Goal: Information Seeking & Learning: Learn about a topic

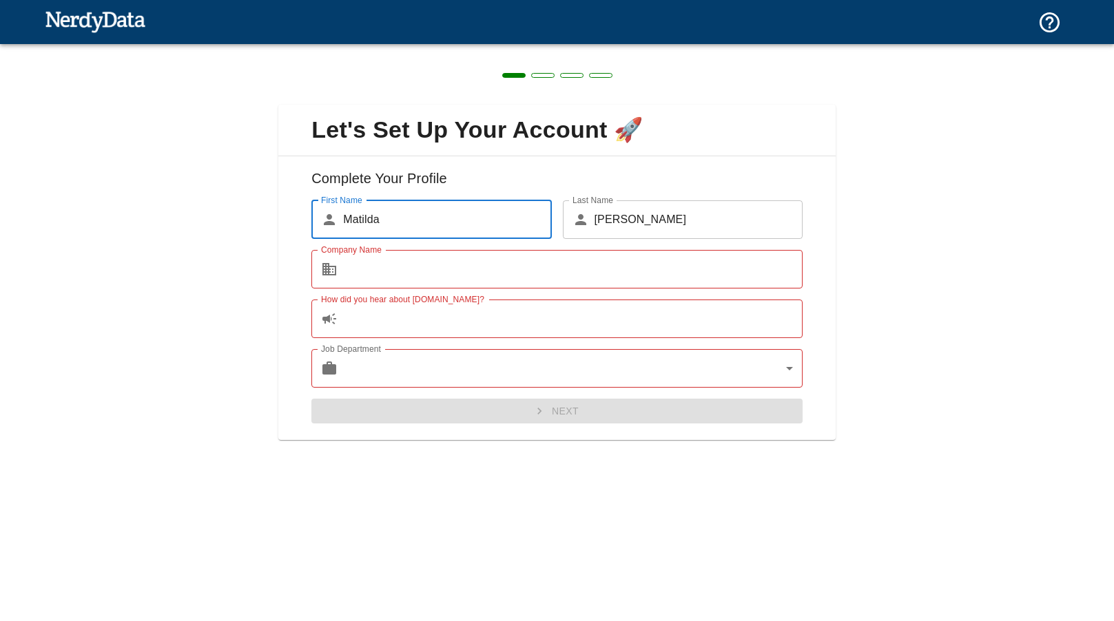
click at [584, 268] on input "Company Name" at bounding box center [572, 269] width 459 height 39
type input "The Times"
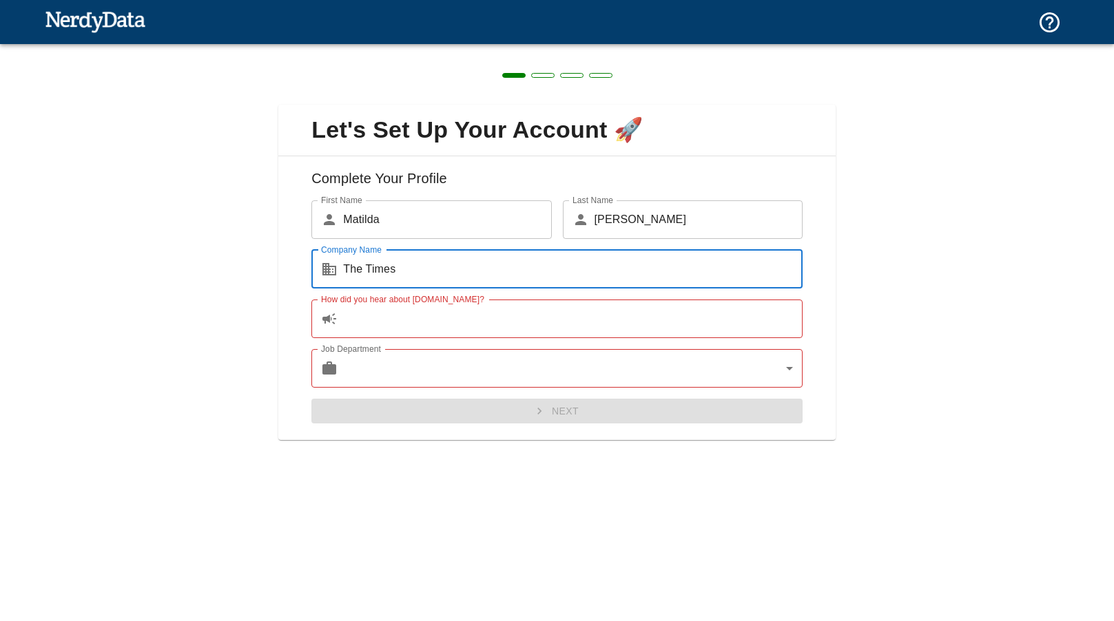
click at [466, 326] on input "How did you hear about [DOMAIN_NAME]?" at bounding box center [572, 319] width 459 height 39
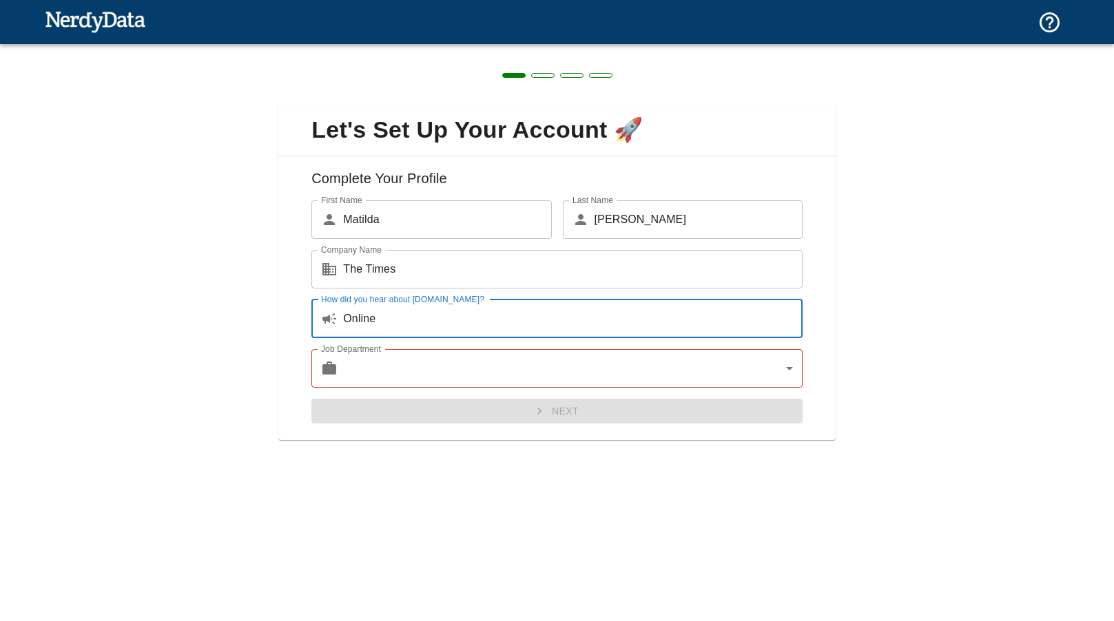
type input "Online"
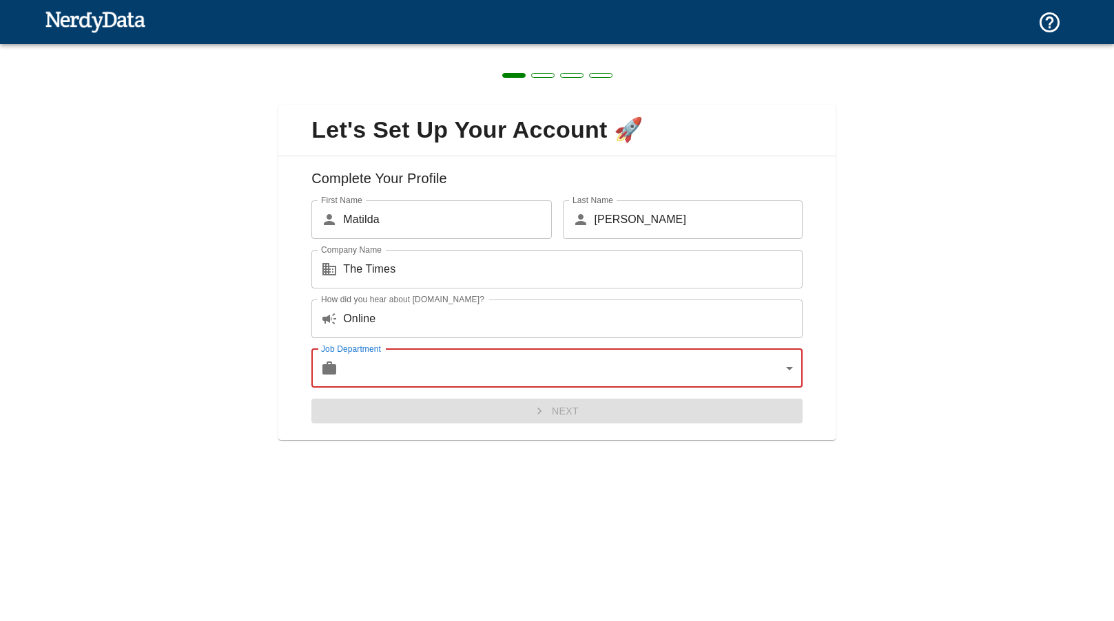
click at [448, 48] on body "Technologies Domains Pricing Products Create a Report Create a list of websites…" at bounding box center [557, 24] width 1114 height 48
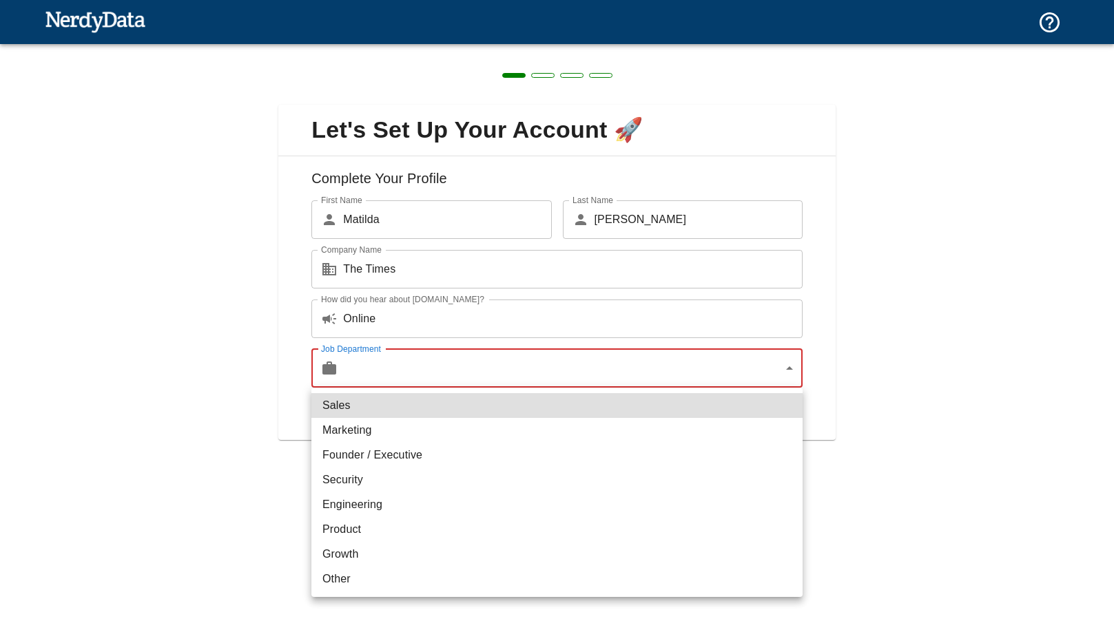
click at [409, 537] on li "Product" at bounding box center [556, 529] width 491 height 25
type input "product"
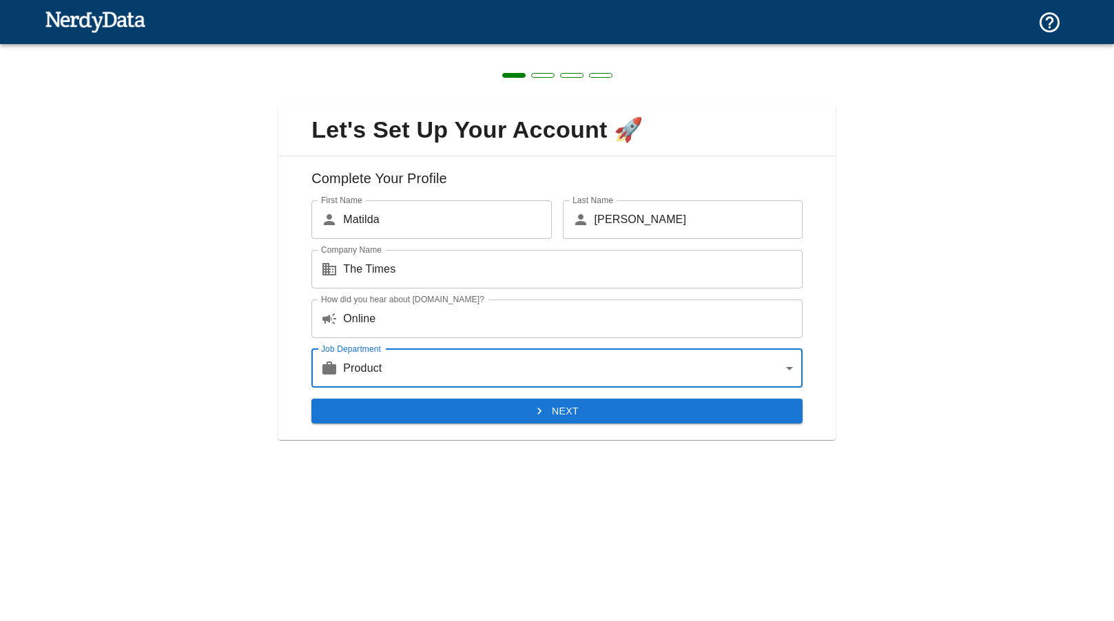
click at [443, 408] on button "Next" at bounding box center [556, 411] width 491 height 25
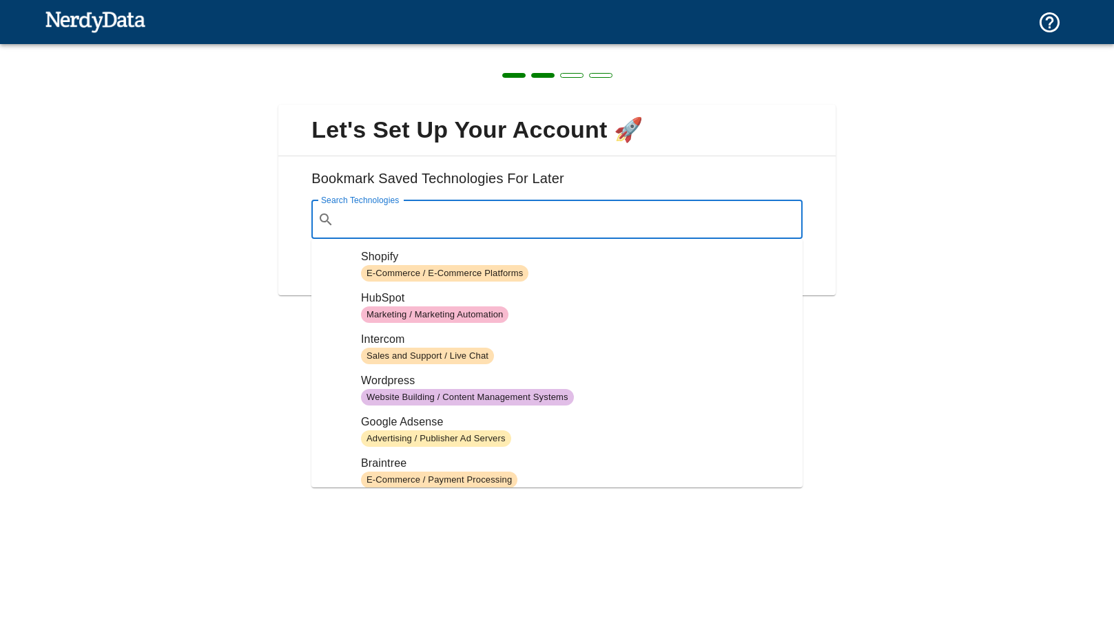
click at [625, 218] on input "Search Technologies" at bounding box center [568, 220] width 457 height 26
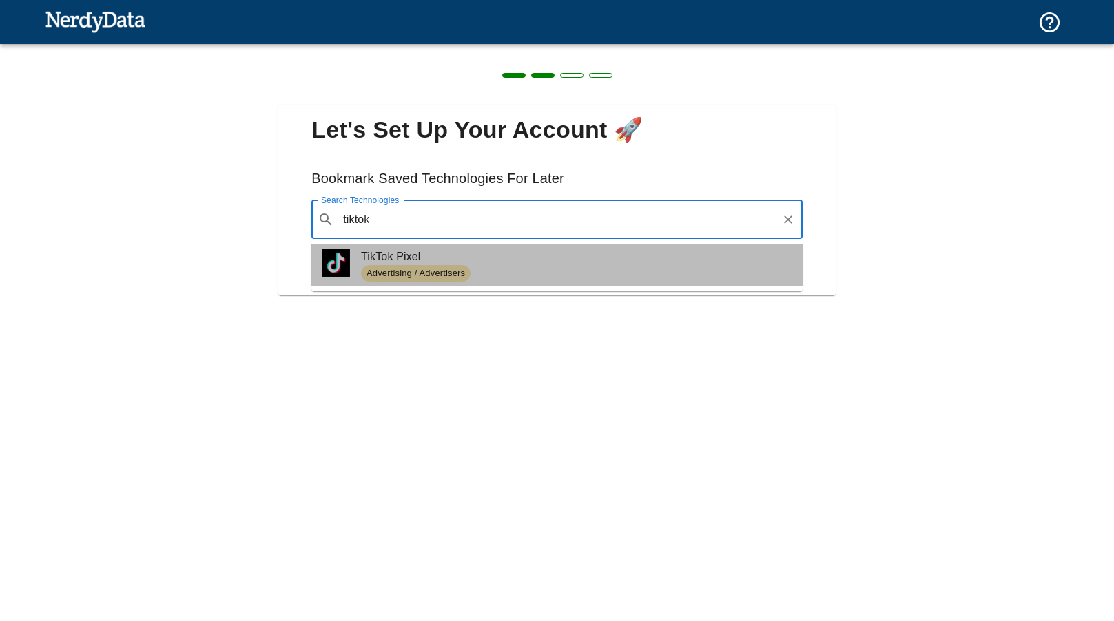
click at [526, 263] on span "TikTok Pixel" at bounding box center [576, 257] width 430 height 17
type input "tiktok"
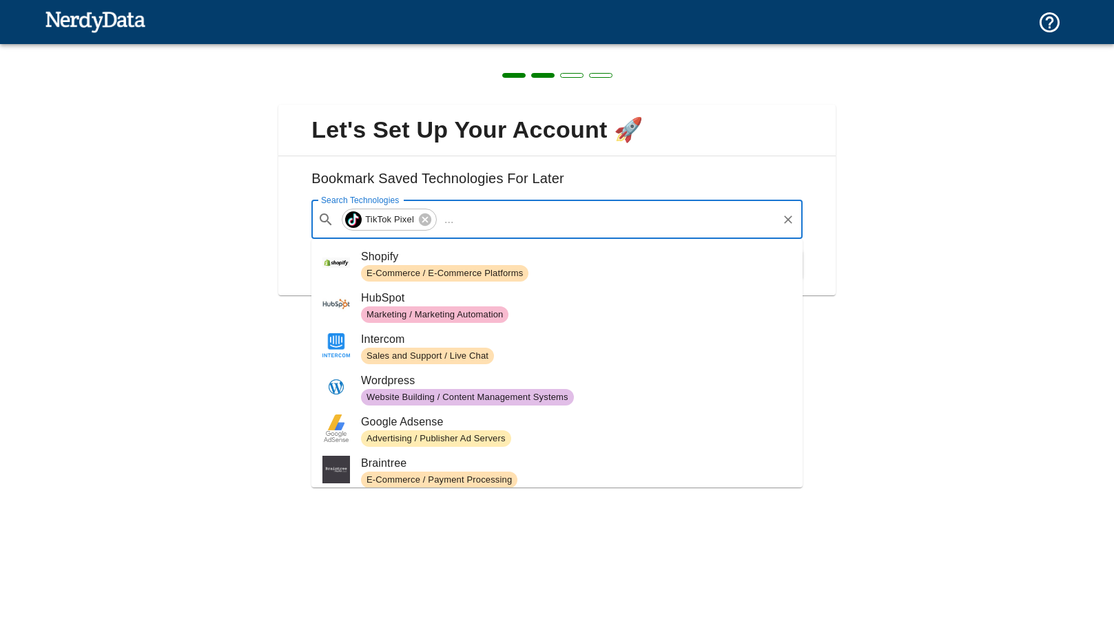
click at [510, 217] on input "Search Technologies" at bounding box center [617, 220] width 316 height 26
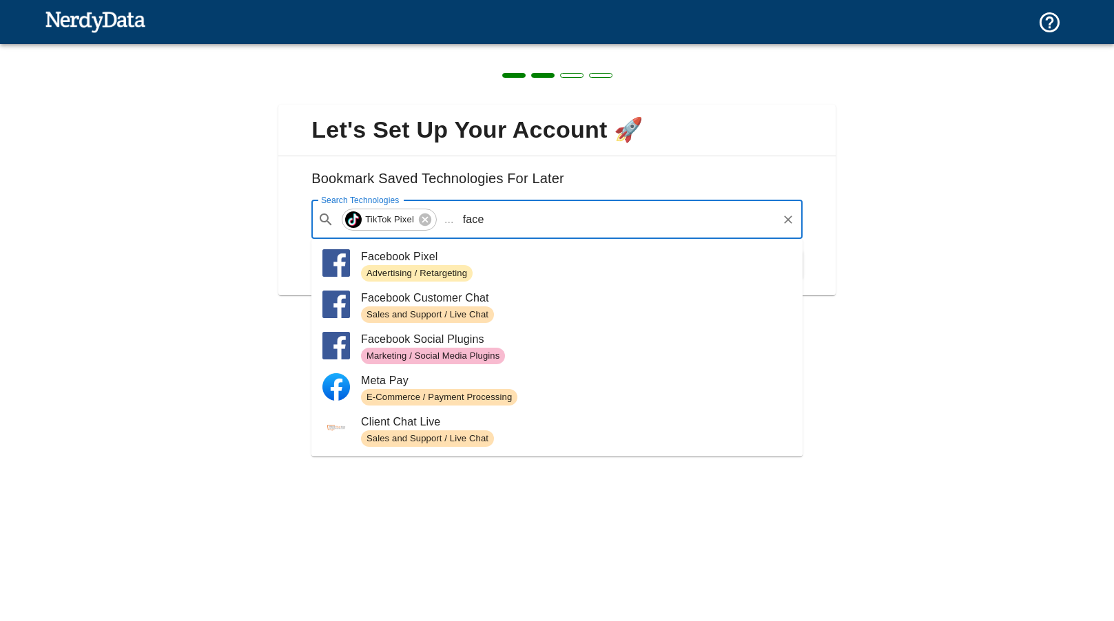
click at [481, 265] on span "Advertising / Retargeting" at bounding box center [576, 273] width 430 height 17
type input "face"
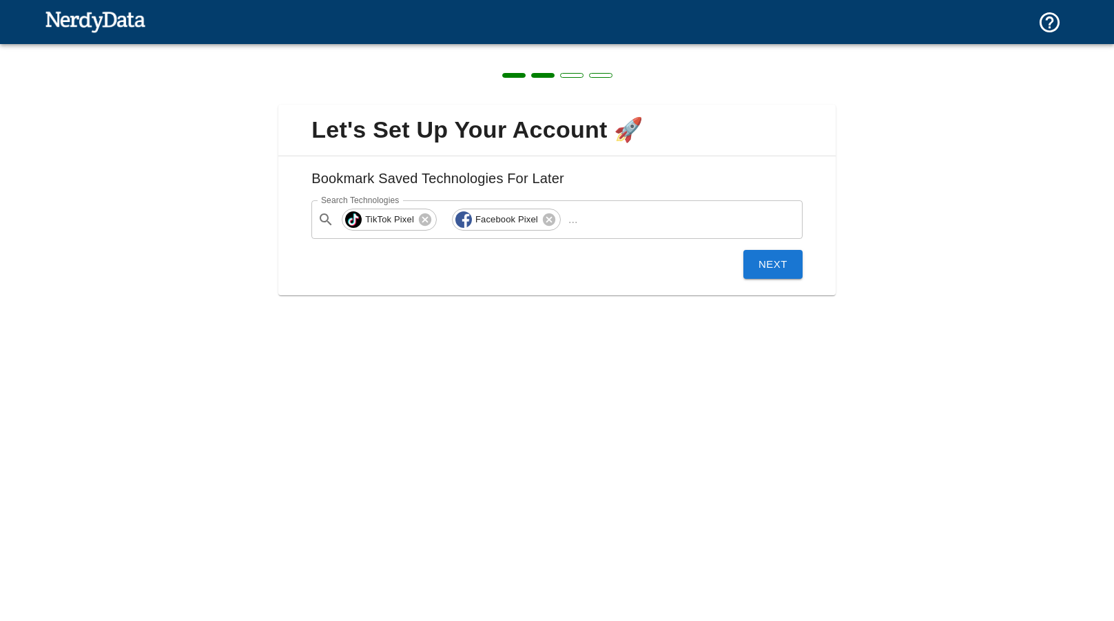
click at [779, 280] on div "Bookmark Saved Technologies For Later Search Technologies ​ TikTok Pixel Facebo…" at bounding box center [556, 225] width 557 height 139
click at [782, 268] on button "Next" at bounding box center [772, 264] width 59 height 29
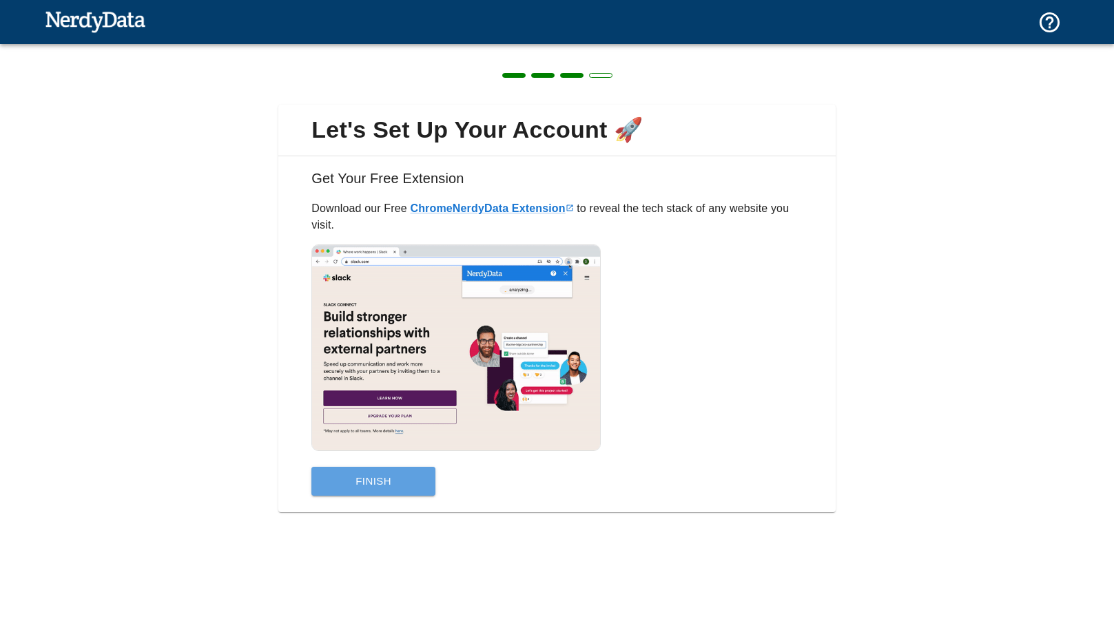
click at [402, 475] on button "Finish" at bounding box center [373, 481] width 124 height 29
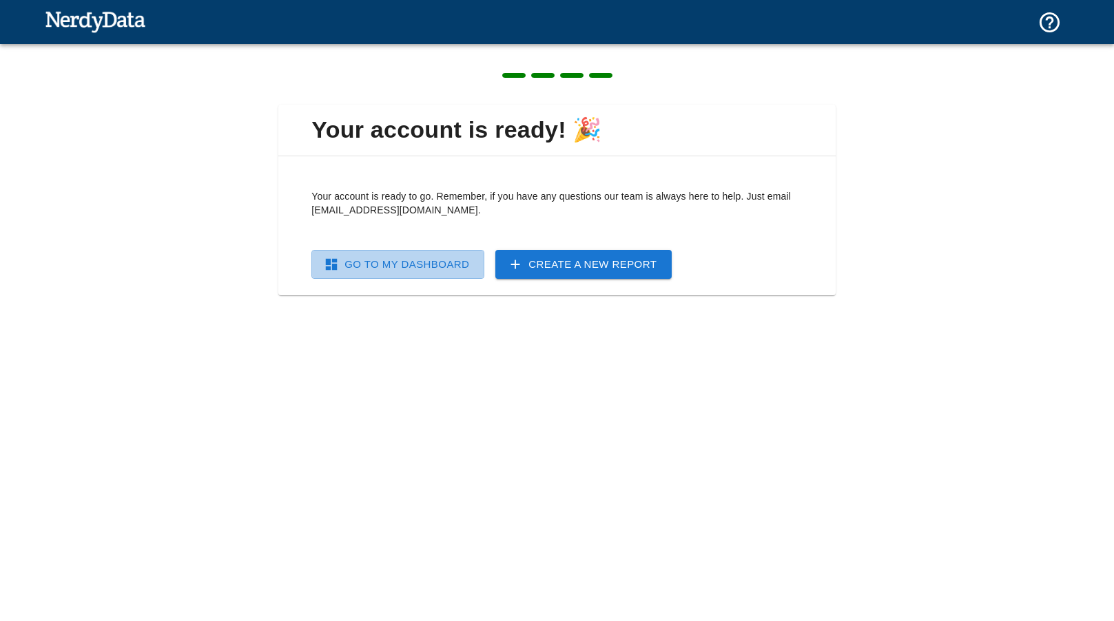
click at [435, 258] on link "Go To My Dashboard" at bounding box center [397, 264] width 173 height 29
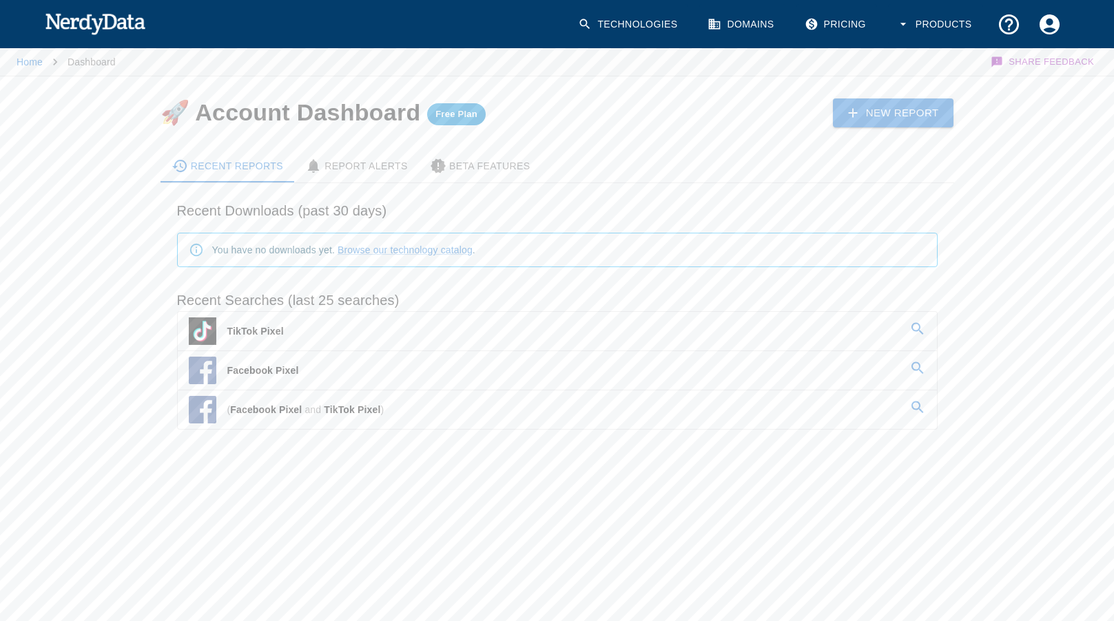
click at [350, 329] on link "TikTok Pixel" at bounding box center [557, 331] width 759 height 39
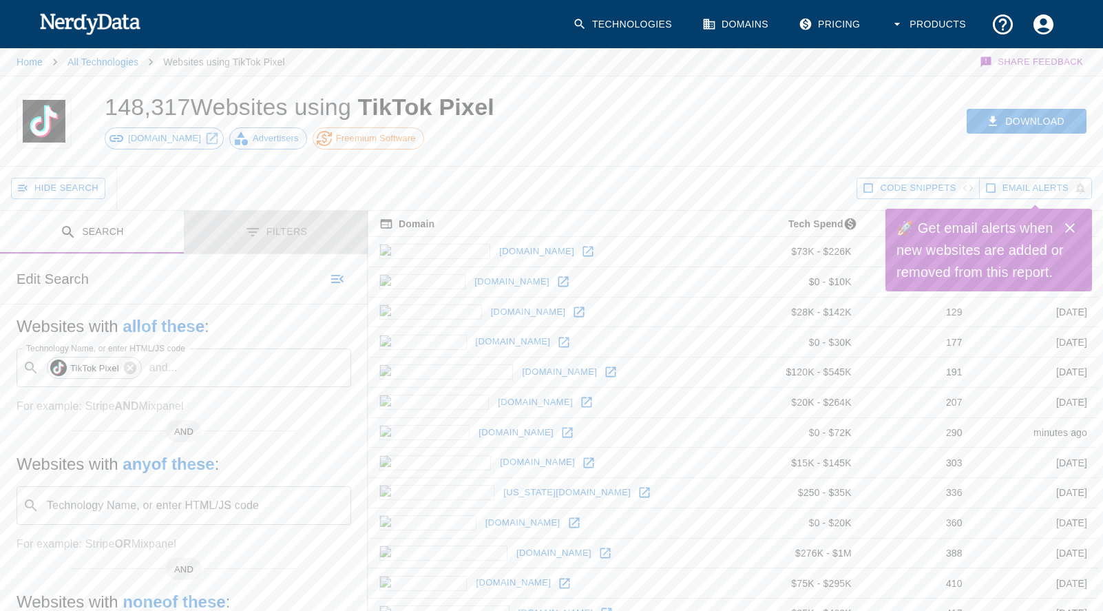
click at [304, 223] on button "Filters" at bounding box center [276, 232] width 184 height 43
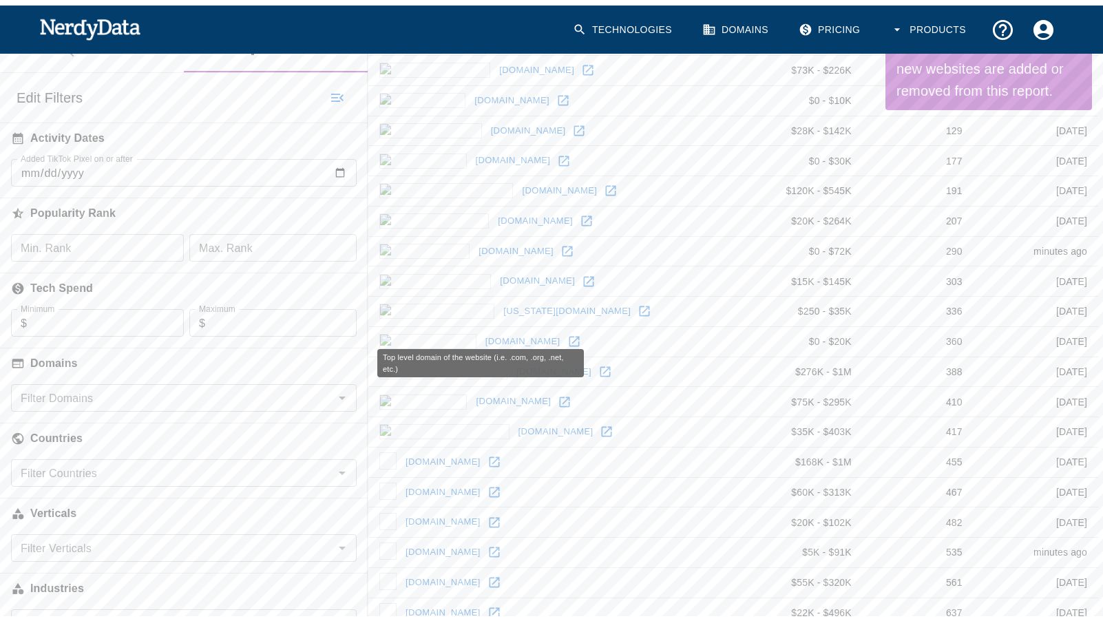
scroll to position [188, 0]
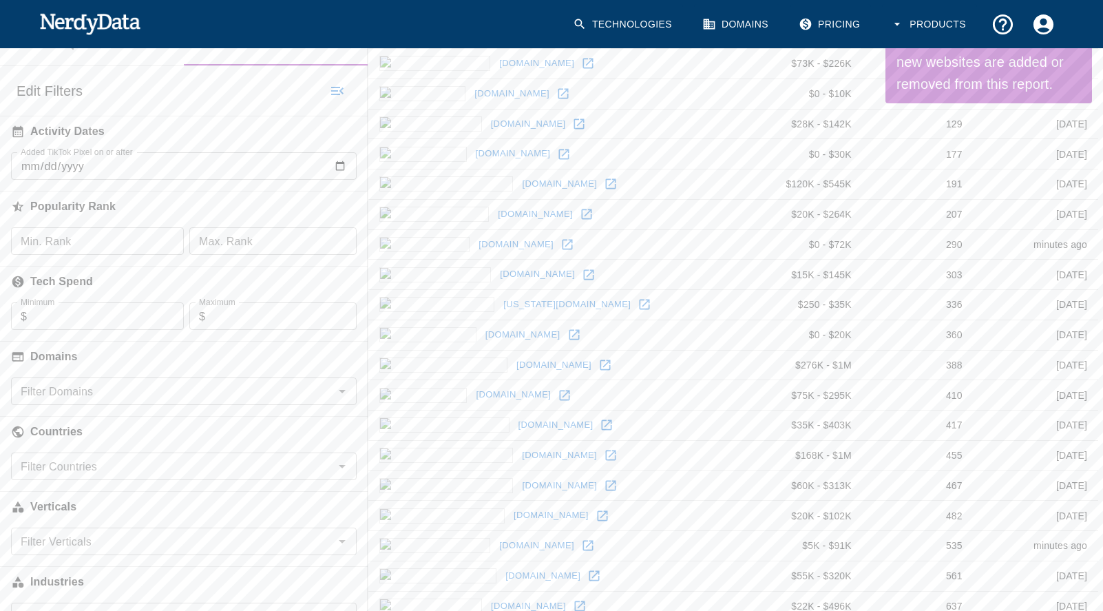
click at [129, 390] on input "Filter Domains" at bounding box center [172, 391] width 315 height 19
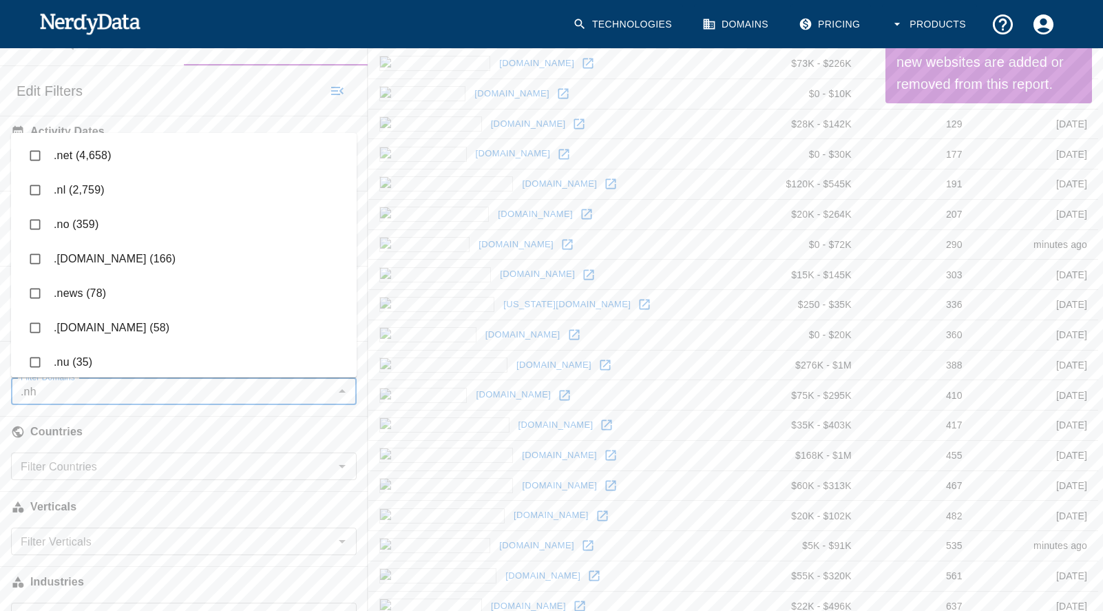
type input ".nhs"
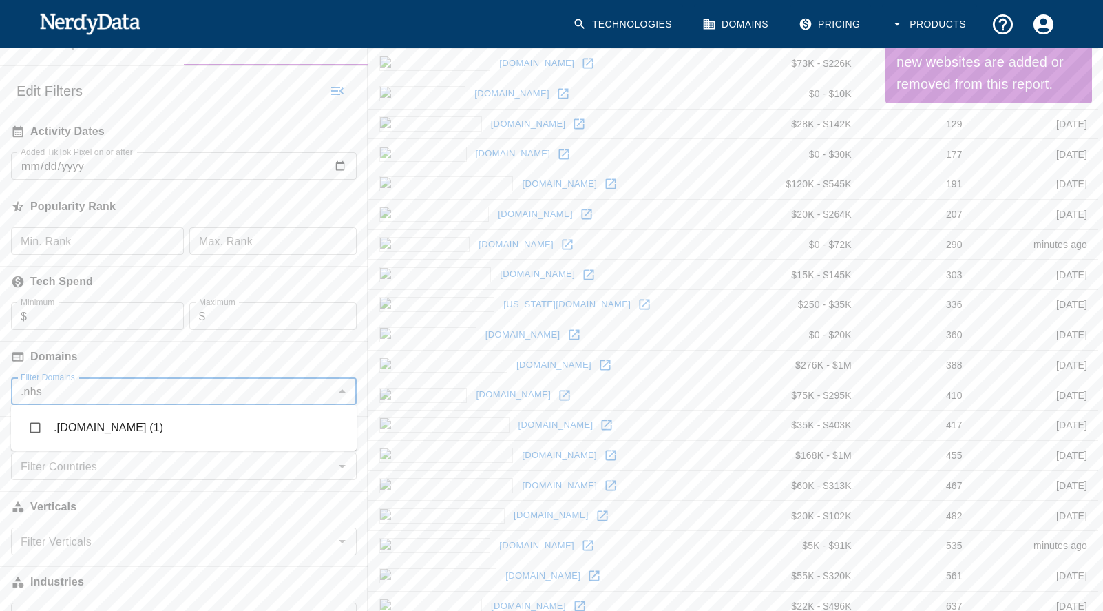
click at [107, 426] on li ".[DOMAIN_NAME] (1)" at bounding box center [184, 427] width 346 height 34
checkbox input "true"
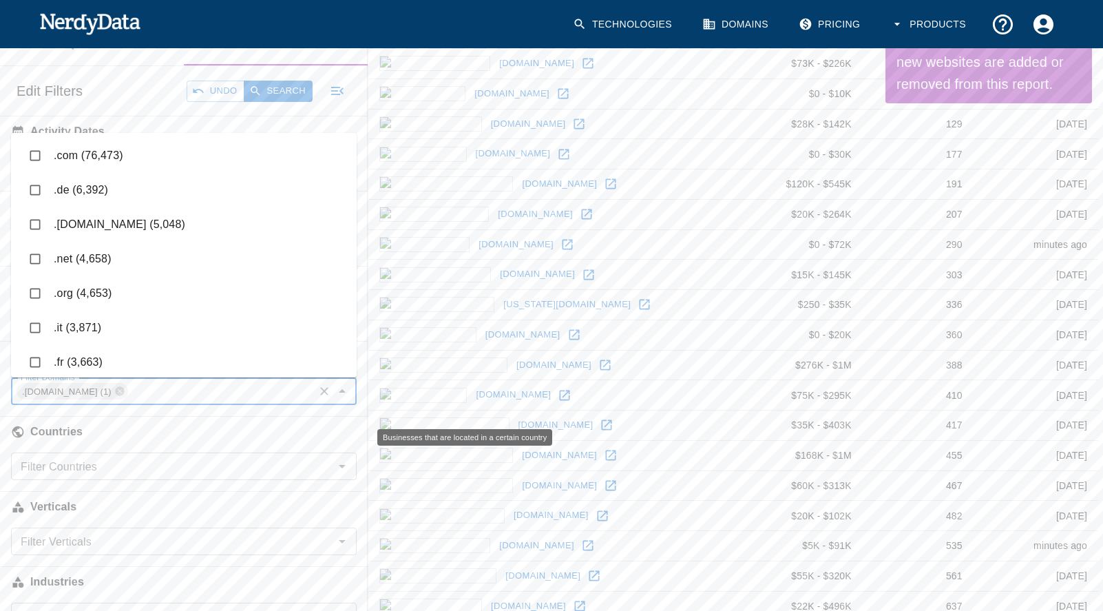
click at [178, 435] on h6 "Countries" at bounding box center [184, 432] width 368 height 30
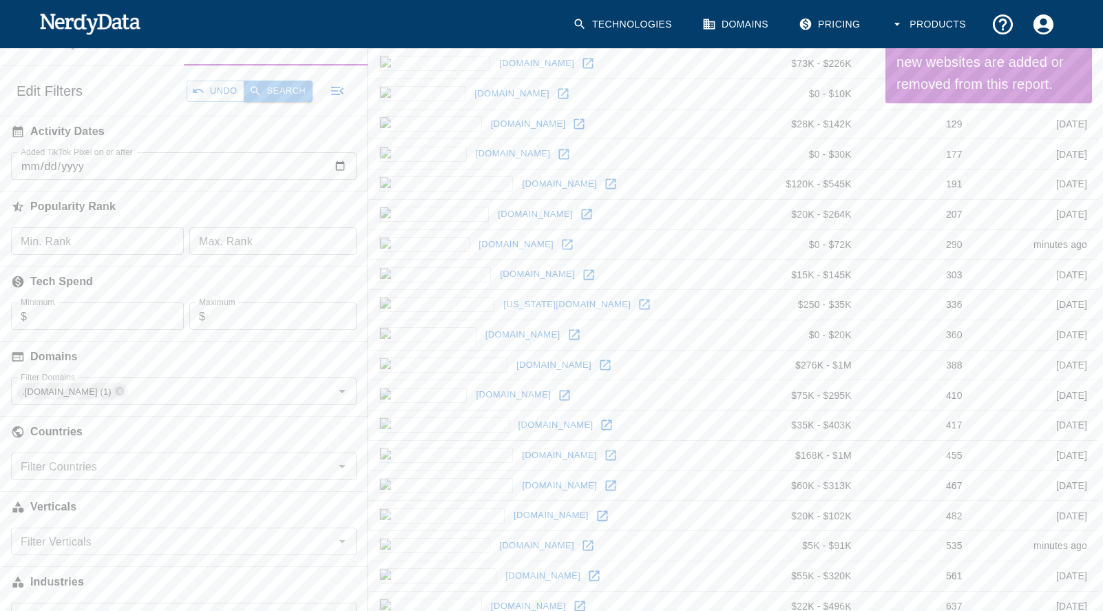
click at [278, 100] on button "Search" at bounding box center [278, 91] width 69 height 21
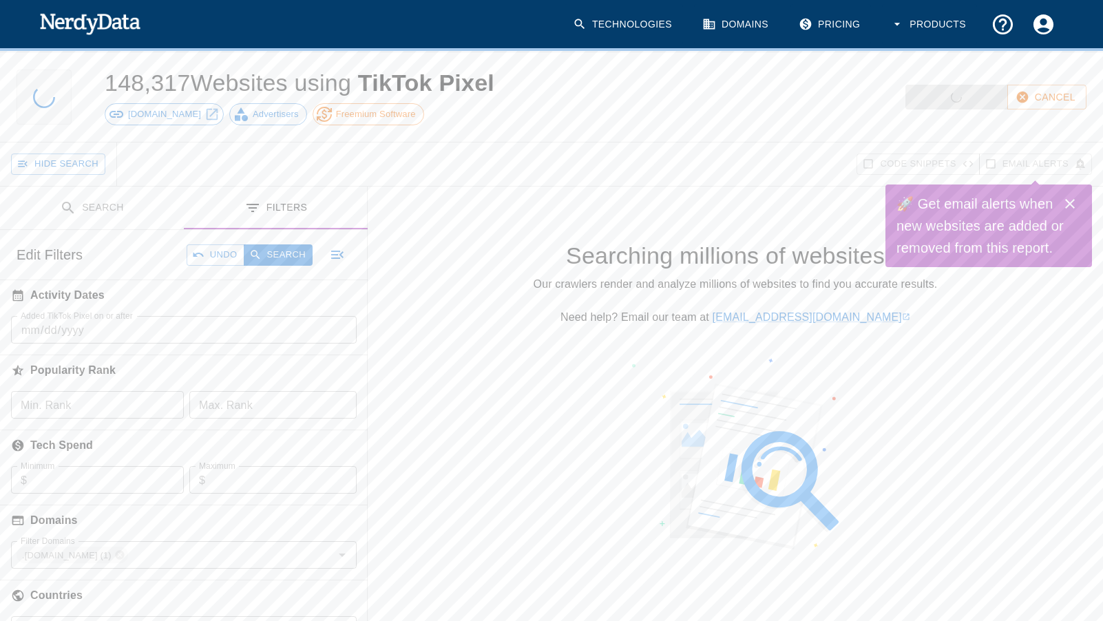
scroll to position [3, 0]
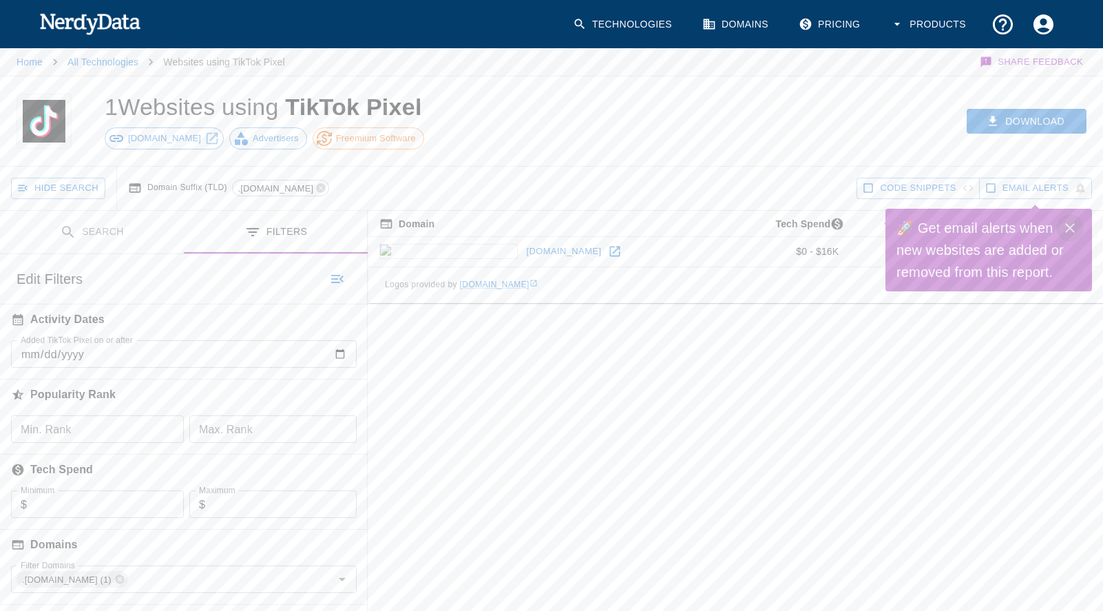
click at [1074, 229] on icon "Close" at bounding box center [1070, 228] width 17 height 17
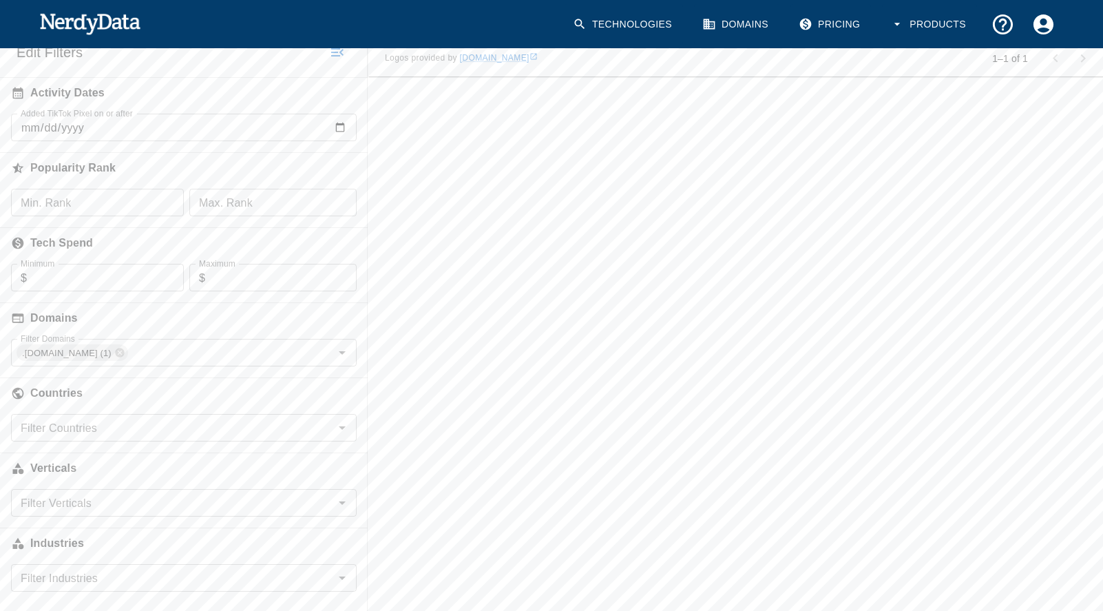
scroll to position [232, 0]
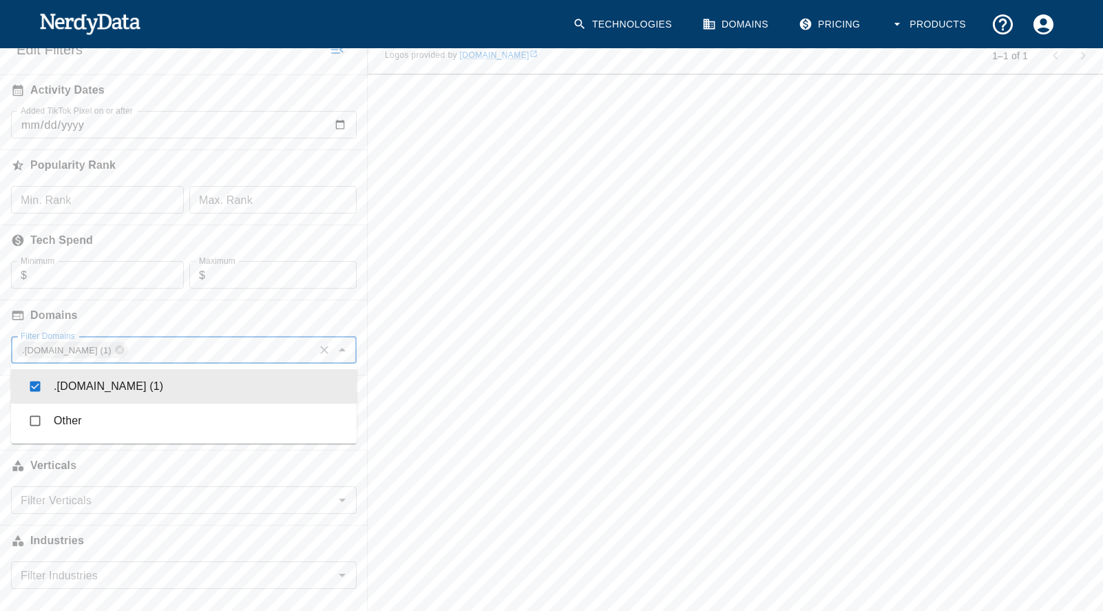
click at [262, 346] on input "Filter Domains" at bounding box center [220, 349] width 183 height 19
checkbox input "false"
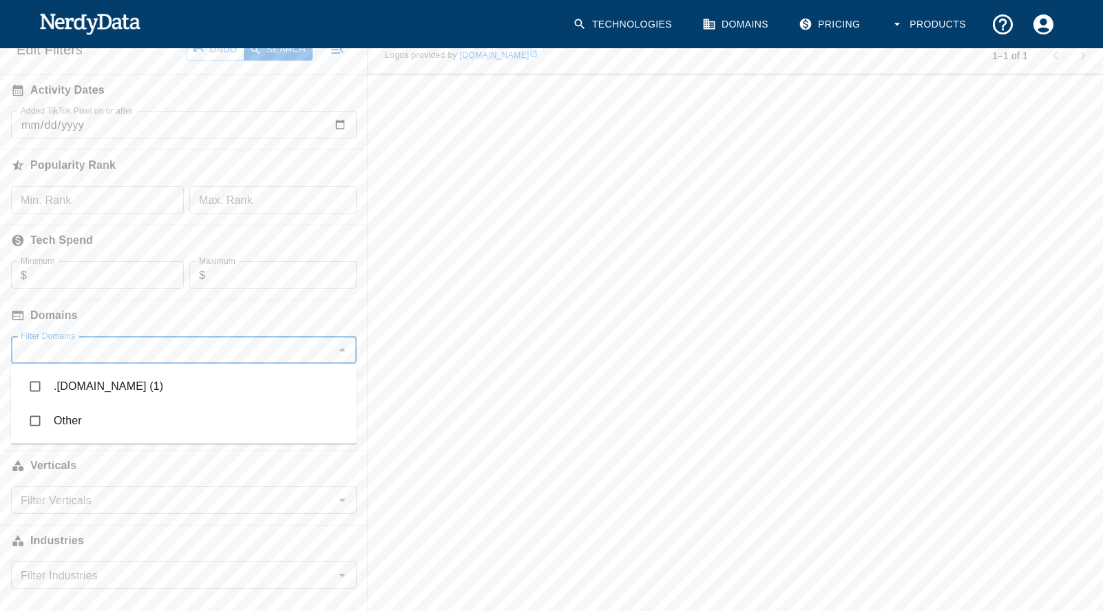
type input "s"
type input ".org."
type input "org"
type input ".[DOMAIN_NAME]"
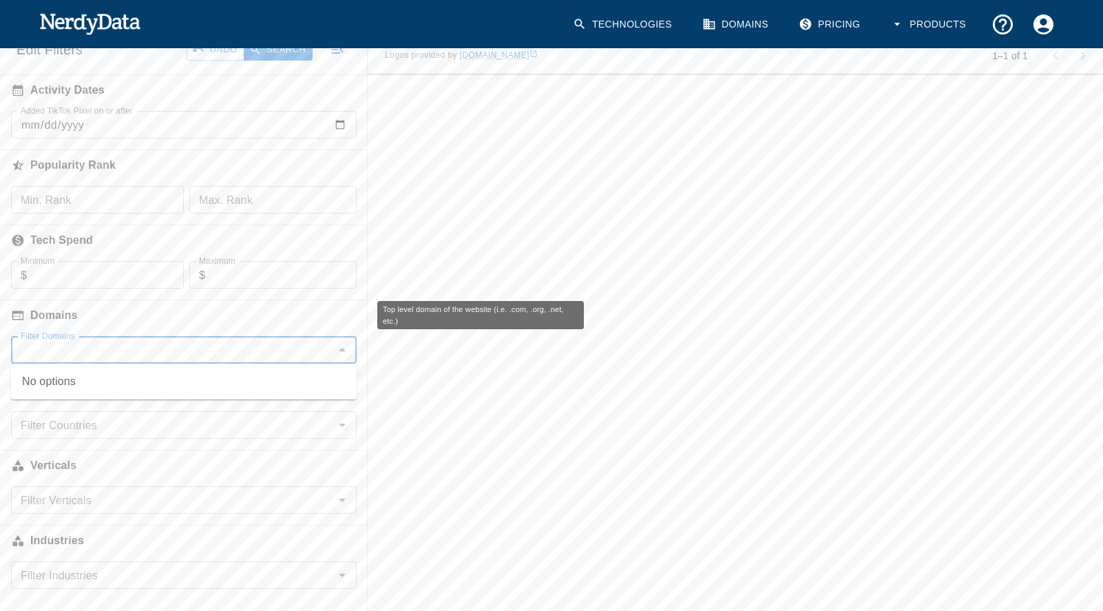
click at [249, 312] on h6 "Domains" at bounding box center [184, 315] width 368 height 30
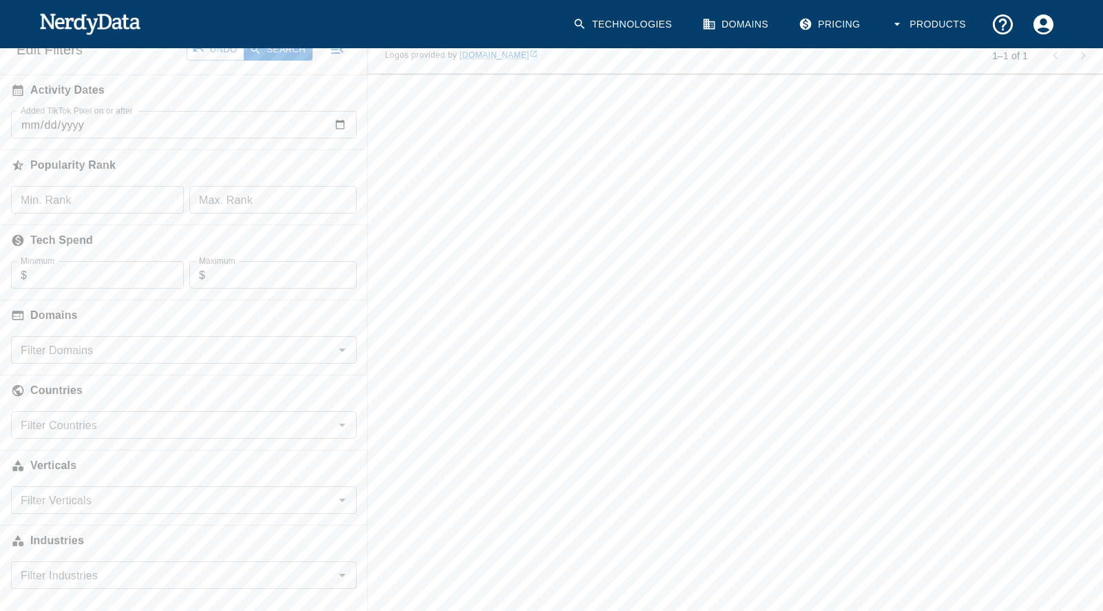
click at [202, 354] on input "Filter Domains" at bounding box center [172, 349] width 315 height 19
click at [163, 318] on h6 "Domains" at bounding box center [184, 315] width 368 height 30
click at [172, 418] on input "Filter Countries" at bounding box center [172, 424] width 315 height 19
click at [76, 468] on li "[GEOGRAPHIC_DATA] (1)" at bounding box center [184, 461] width 346 height 34
checkbox input "true"
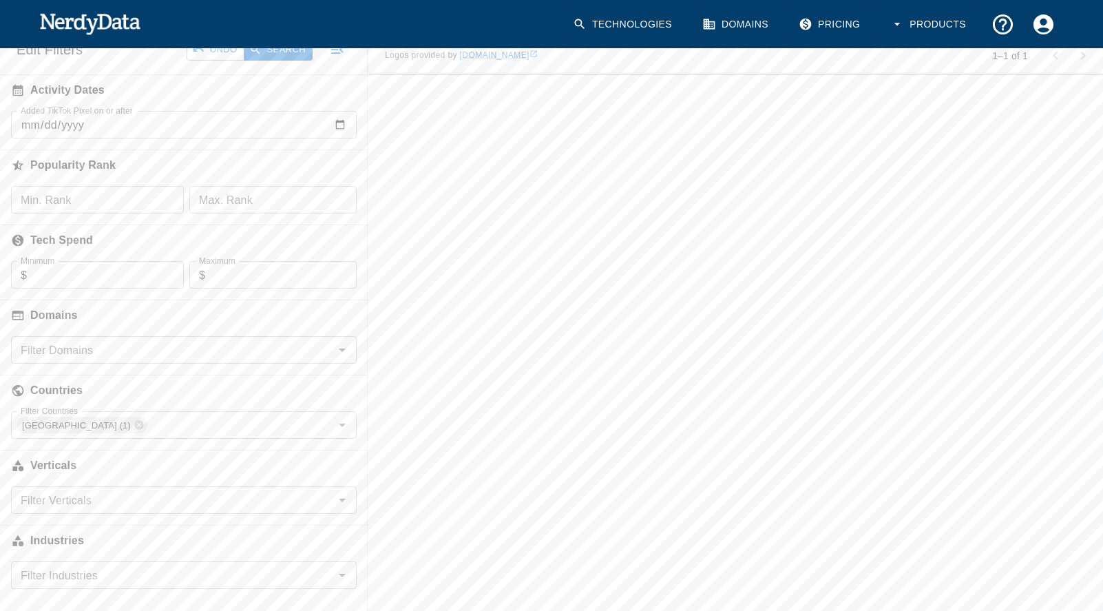
click at [376, 340] on div "Domain Tech Spend Page Rank sorted ascending Last Crawled [DOMAIN_NAME] $0 - $1…" at bounding box center [736, 296] width 736 height 630
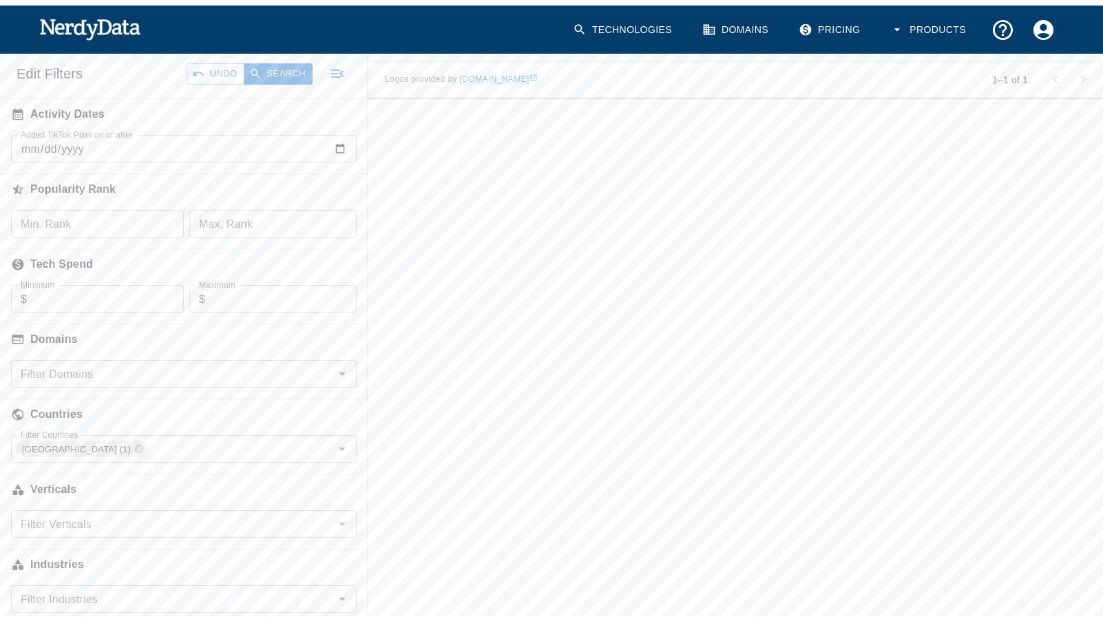
scroll to position [187, 0]
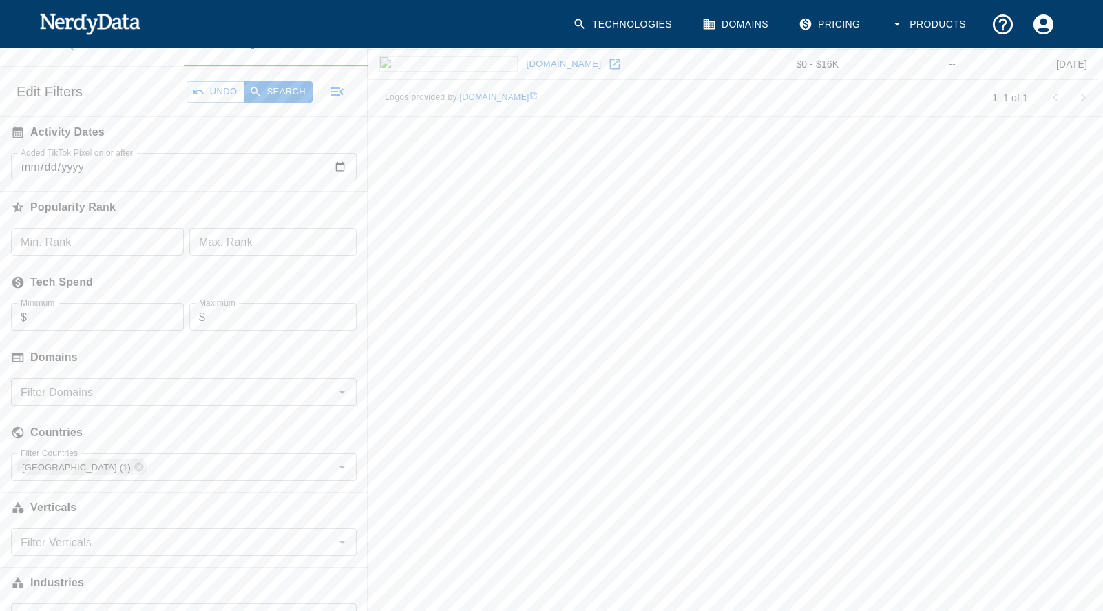
click at [289, 103] on div "Edit Filters Undo Search" at bounding box center [184, 92] width 368 height 50
click at [286, 88] on button "Search" at bounding box center [278, 91] width 69 height 21
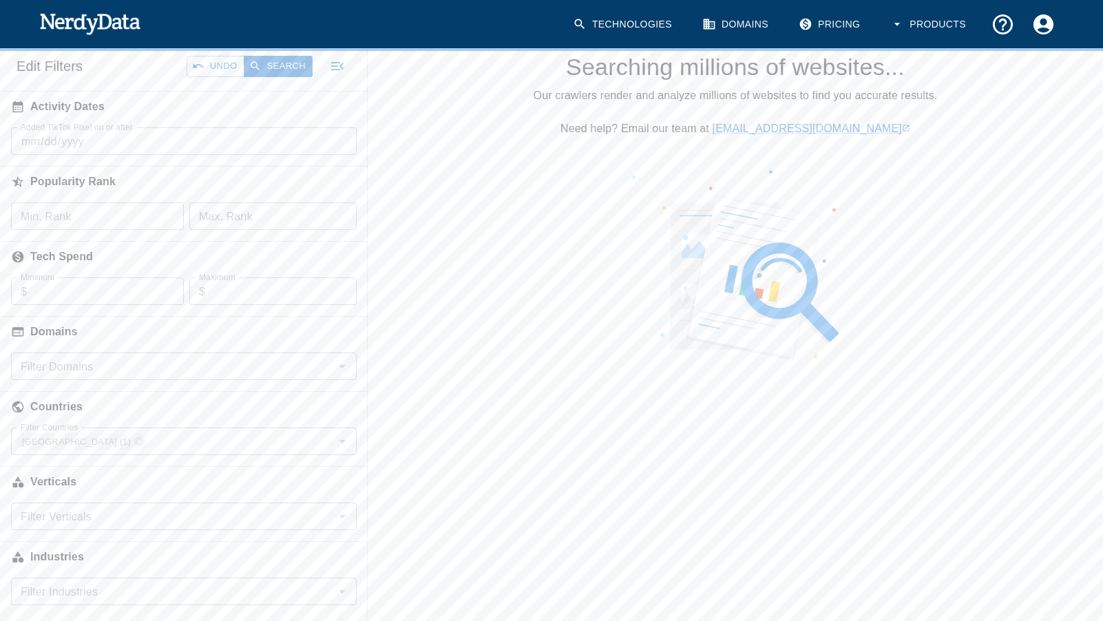
scroll to position [222, 0]
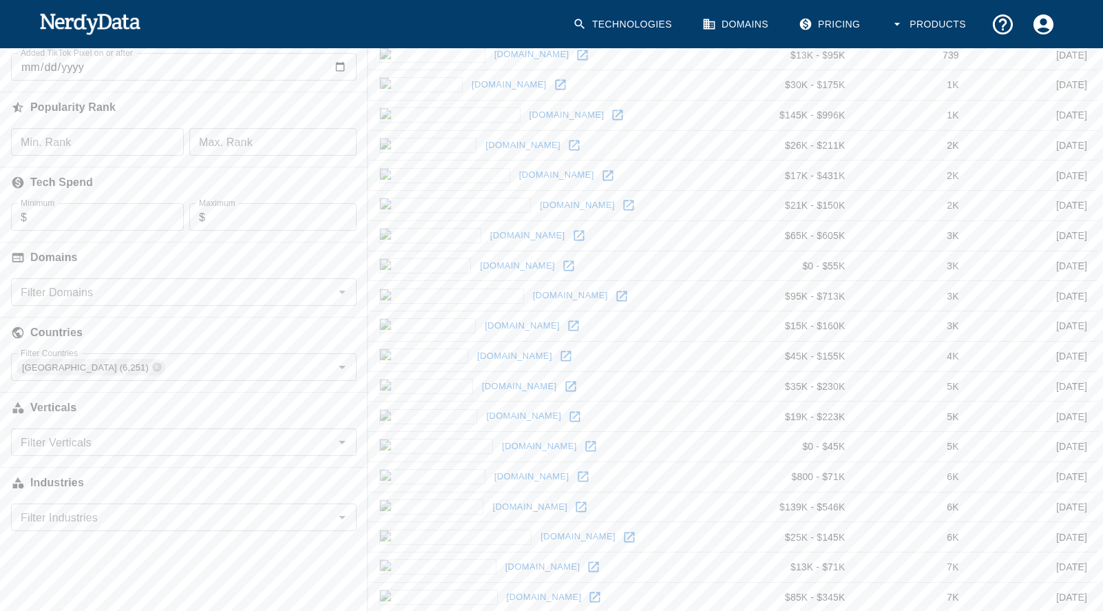
scroll to position [266, 0]
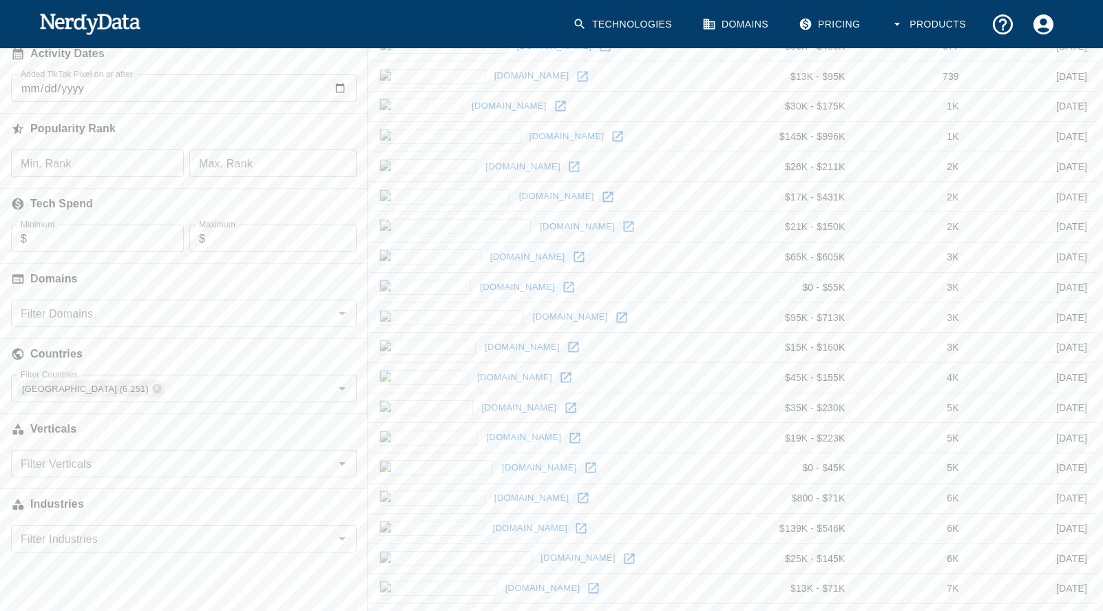
click at [86, 302] on div "Filter Domains" at bounding box center [184, 314] width 346 height 28
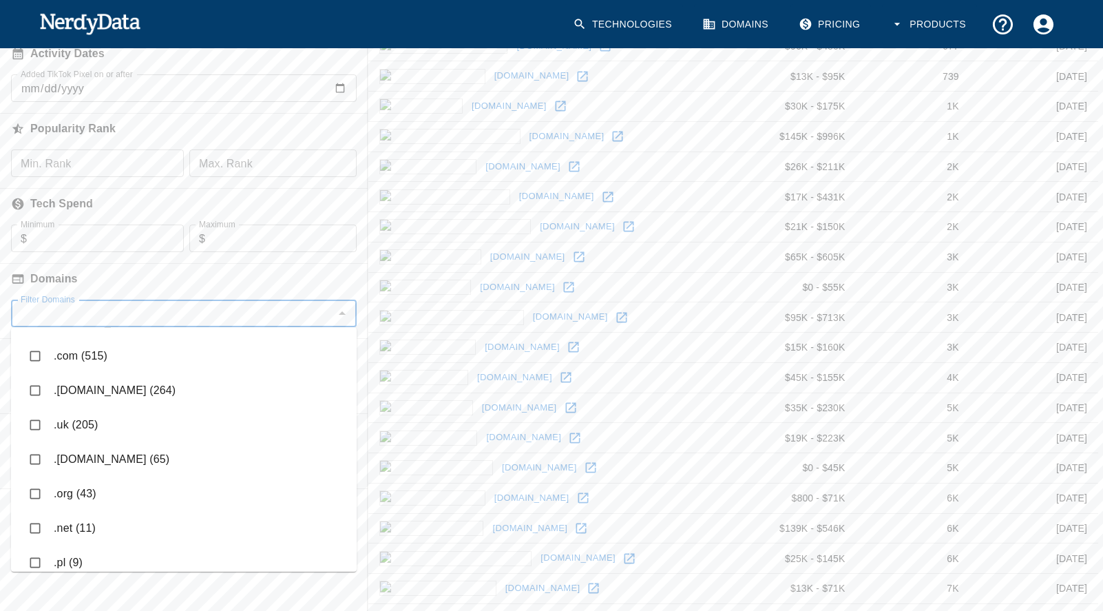
scroll to position [29, 0]
click at [97, 272] on h6 "Domains" at bounding box center [184, 279] width 368 height 30
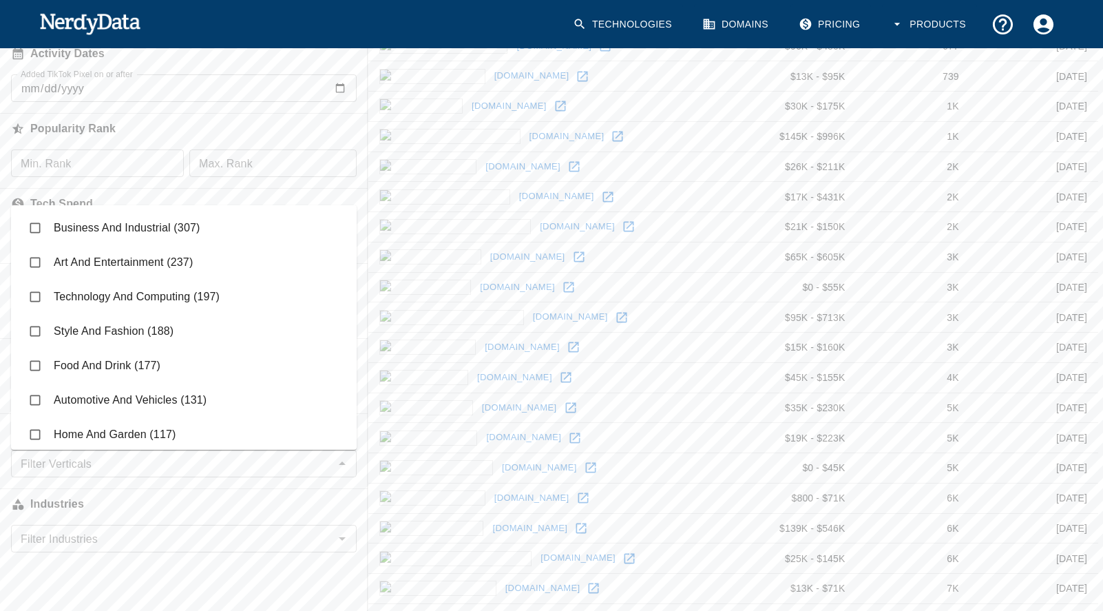
click at [142, 474] on div "Filter Verticals" at bounding box center [184, 464] width 346 height 28
click at [137, 494] on h6 "Industries" at bounding box center [184, 504] width 368 height 30
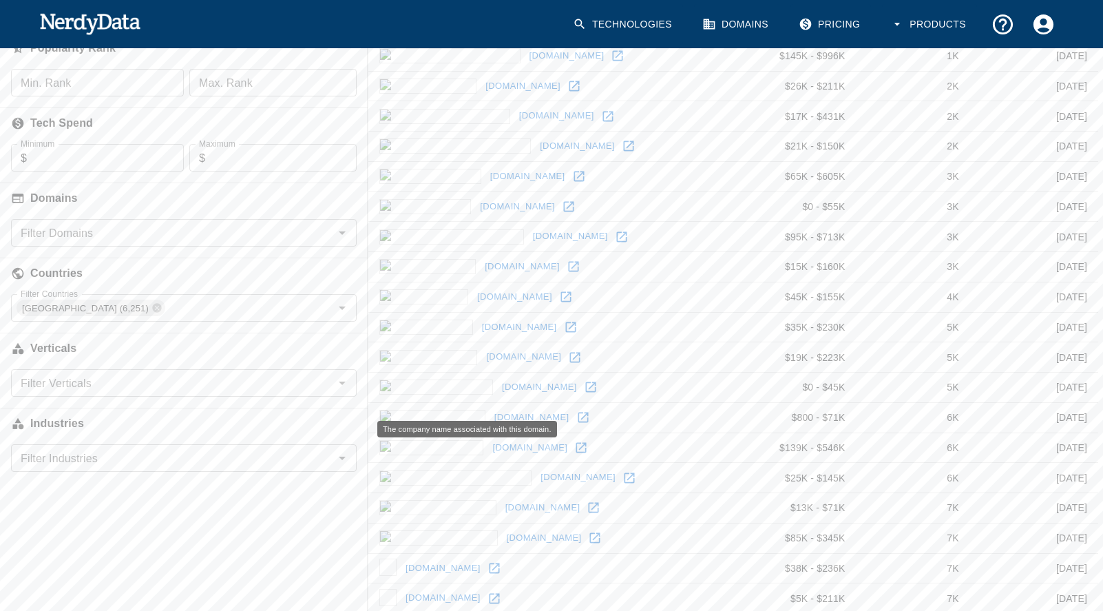
scroll to position [347, 0]
click at [119, 465] on input "Filter Industries" at bounding box center [172, 457] width 315 height 19
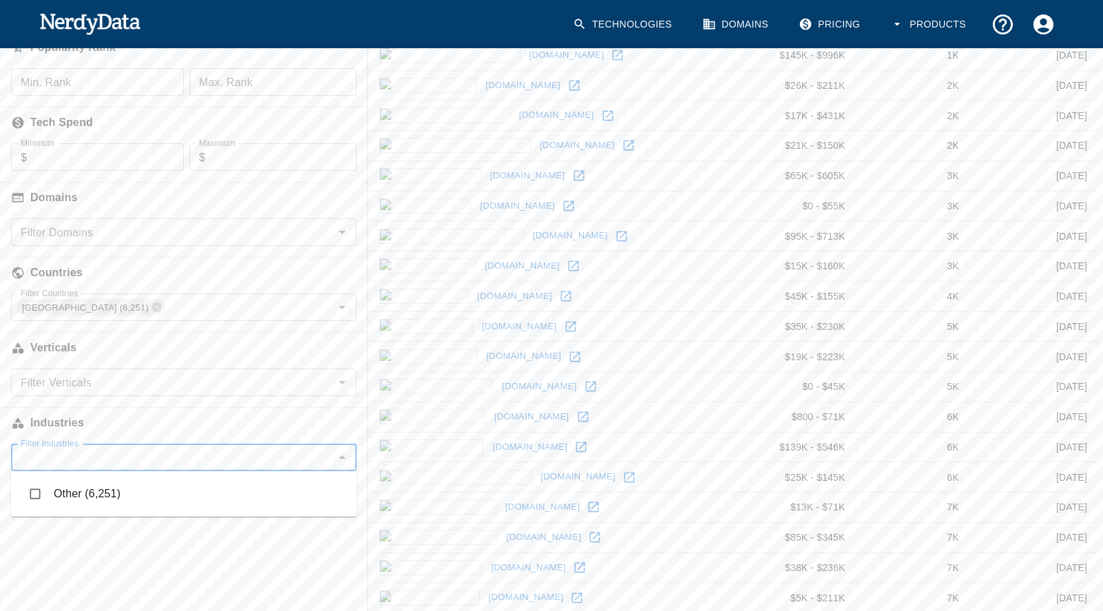
click at [129, 371] on div "Filter Verticals" at bounding box center [184, 382] width 346 height 28
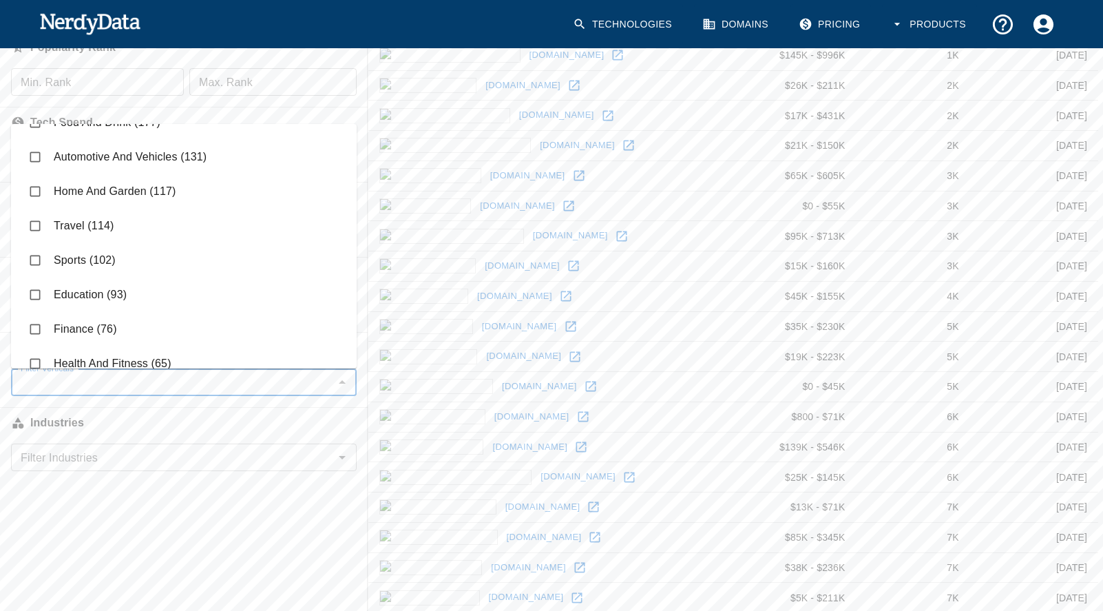
scroll to position [296, 0]
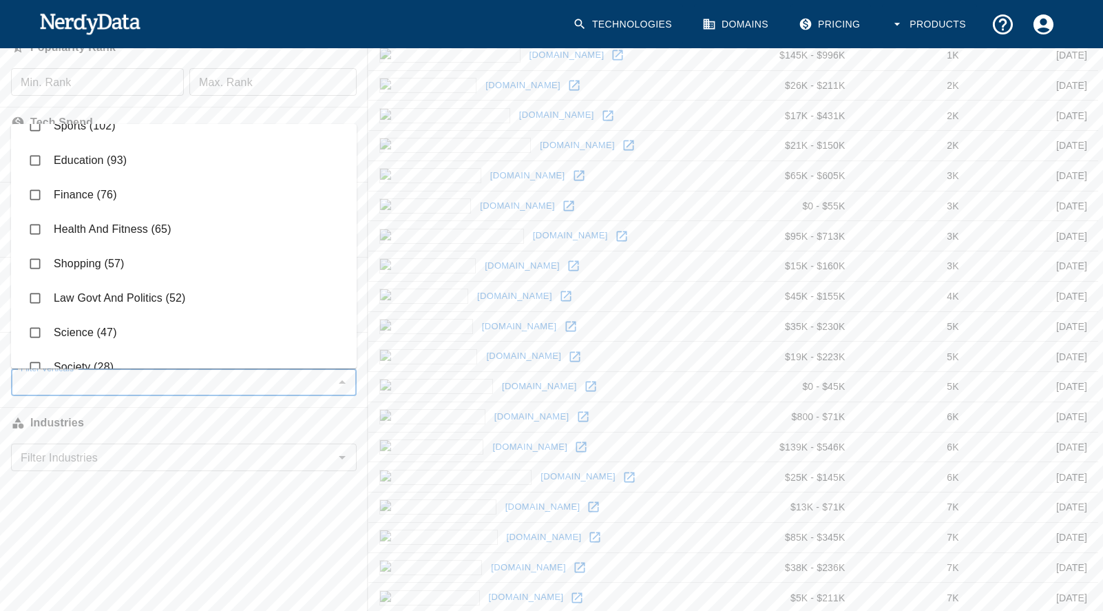
click at [34, 223] on input "checkbox" at bounding box center [35, 229] width 26 height 26
checkbox input "true"
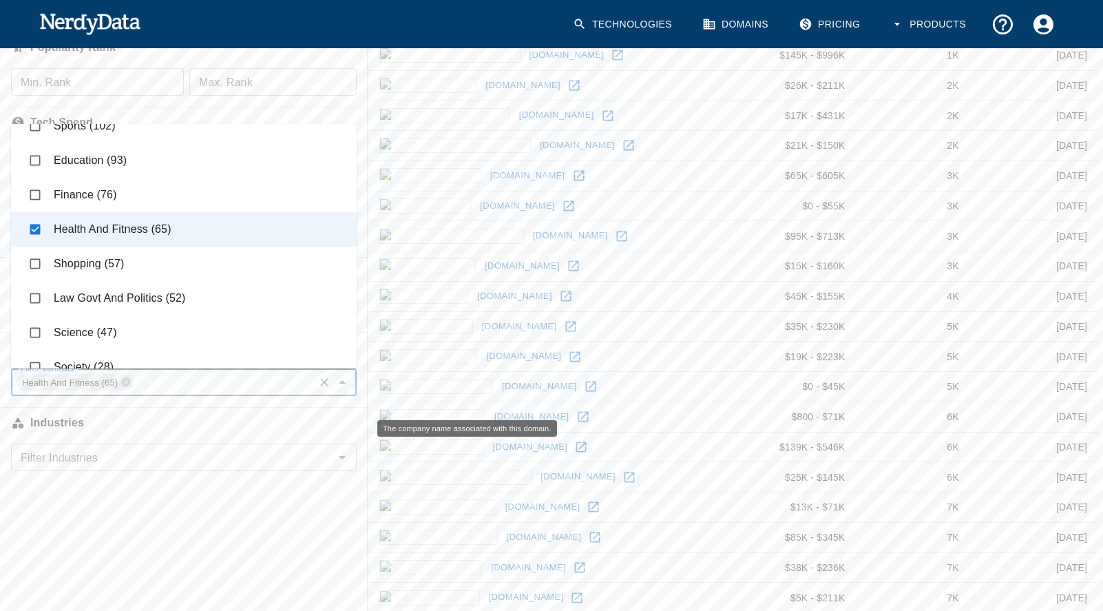
click at [127, 426] on h6 "Industries" at bounding box center [184, 423] width 368 height 30
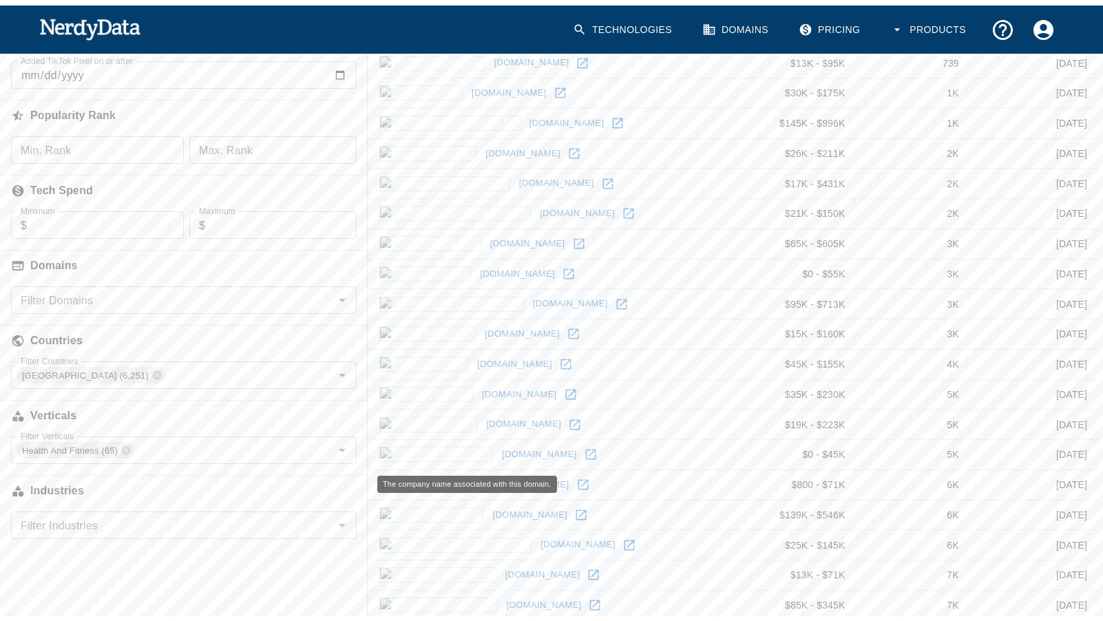
scroll to position [113, 0]
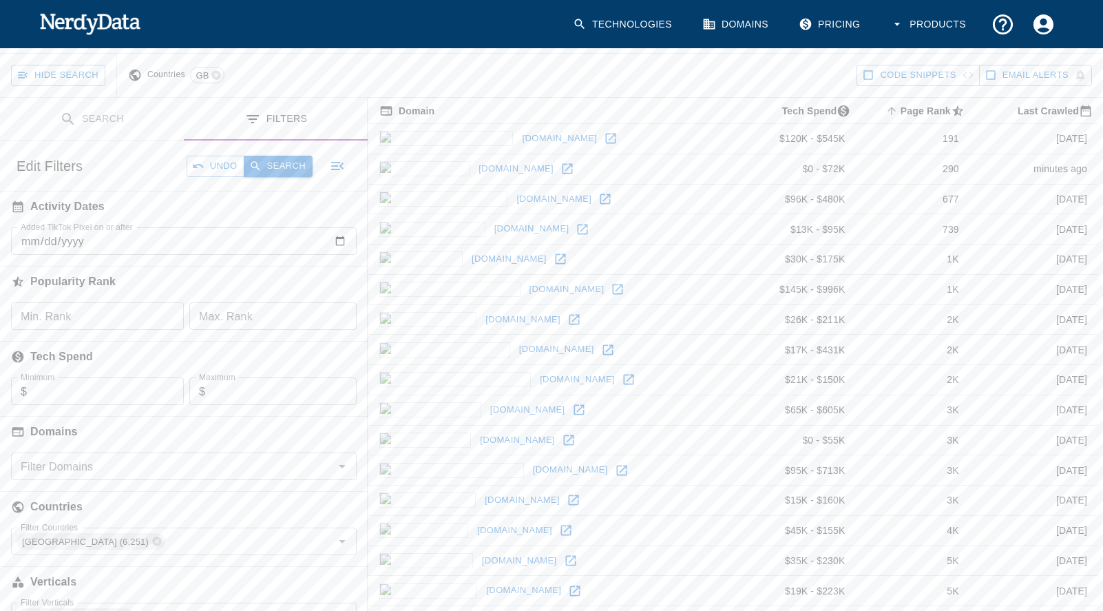
click at [258, 168] on icon "button" at bounding box center [255, 166] width 12 height 12
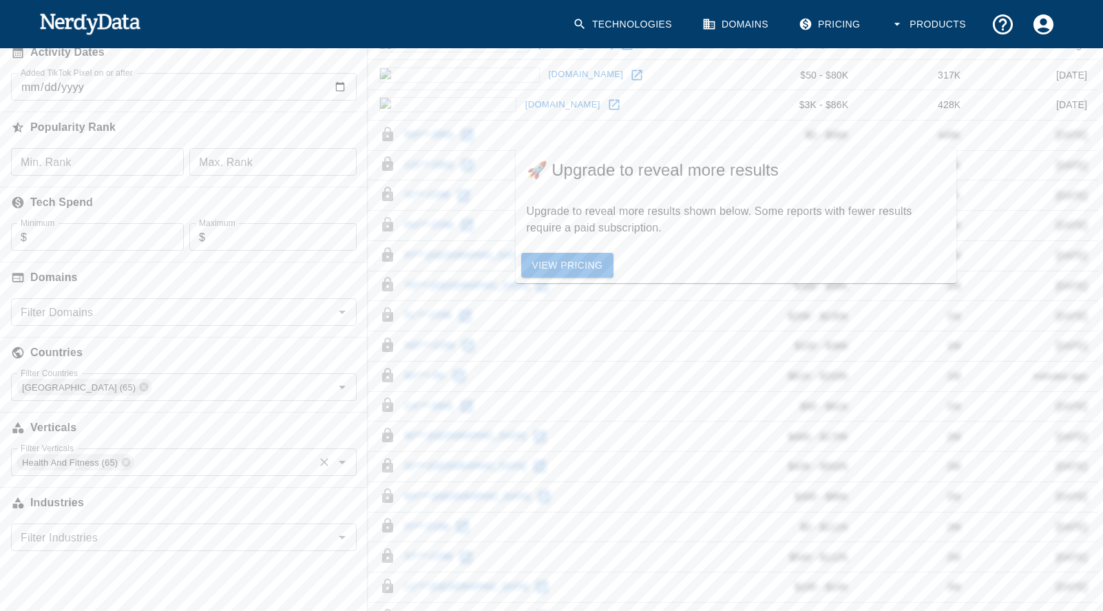
scroll to position [298, 0]
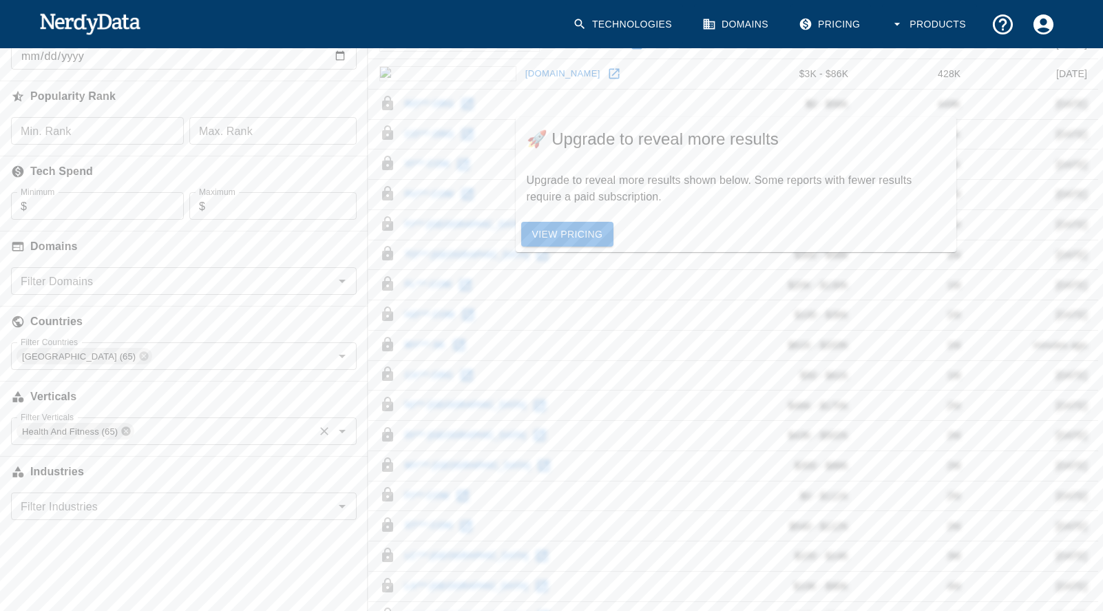
click at [125, 430] on icon at bounding box center [126, 431] width 9 height 9
click at [127, 435] on input "Filter Verticals" at bounding box center [172, 430] width 315 height 19
type input "e"
click at [158, 395] on h6 "Verticals" at bounding box center [184, 397] width 368 height 30
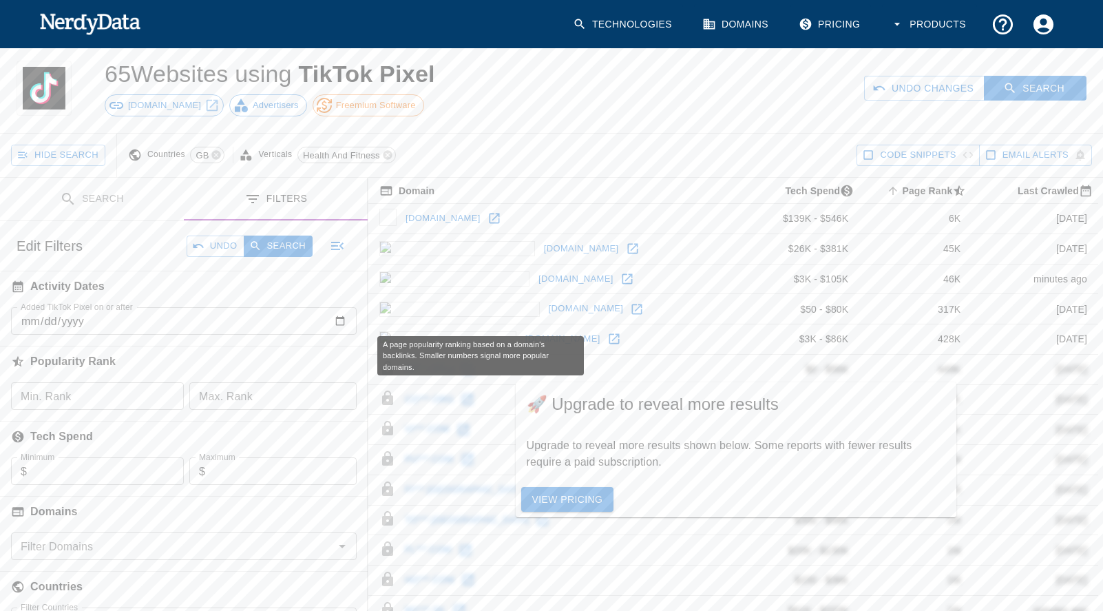
scroll to position [0, 0]
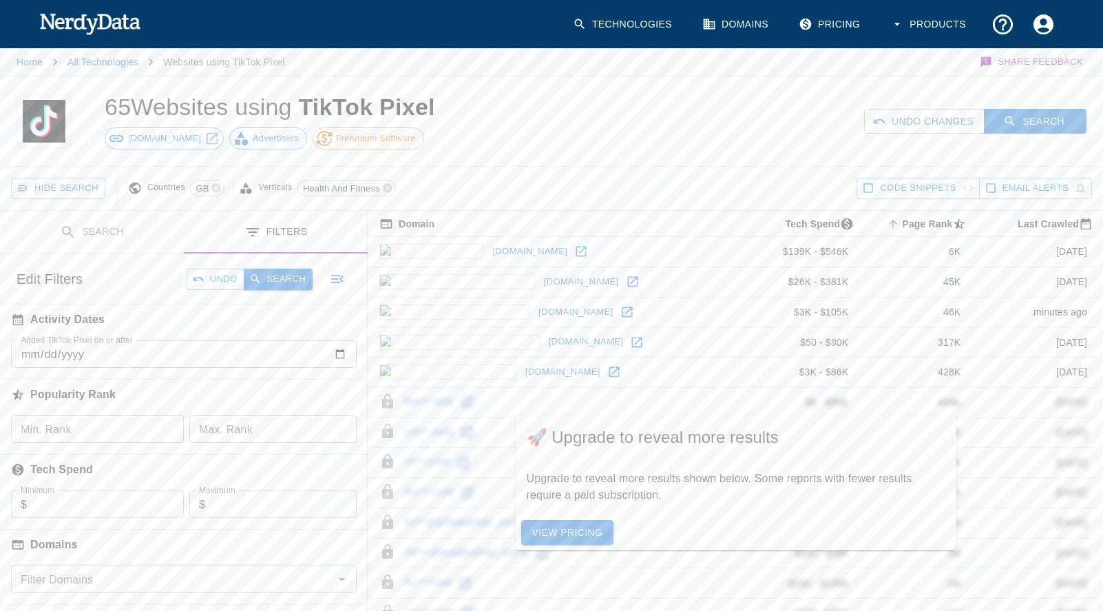
click at [288, 281] on button "Search" at bounding box center [278, 279] width 69 height 21
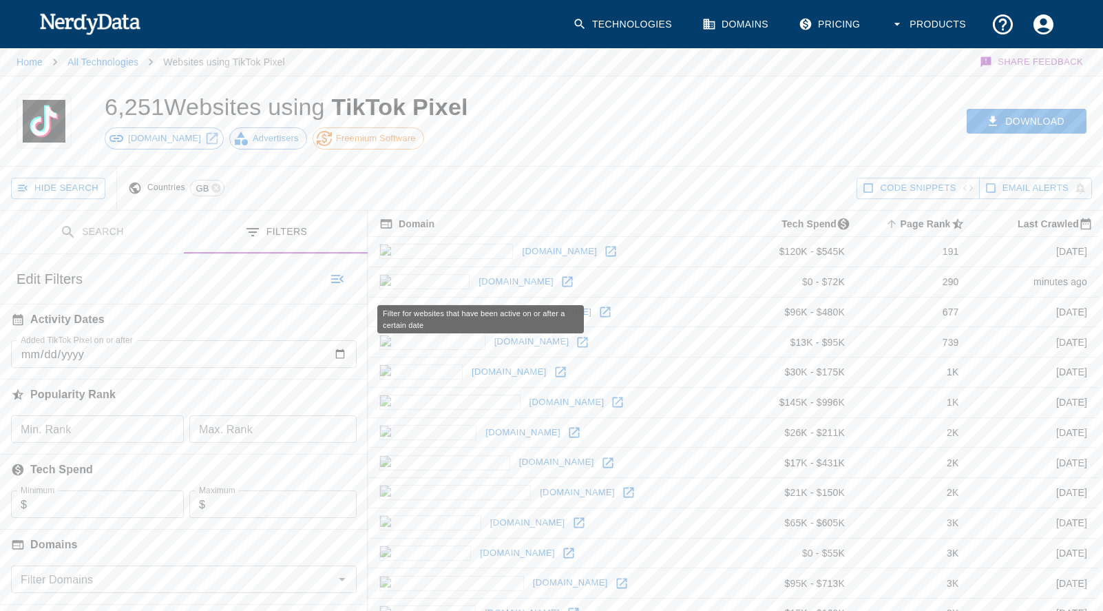
scroll to position [243, 0]
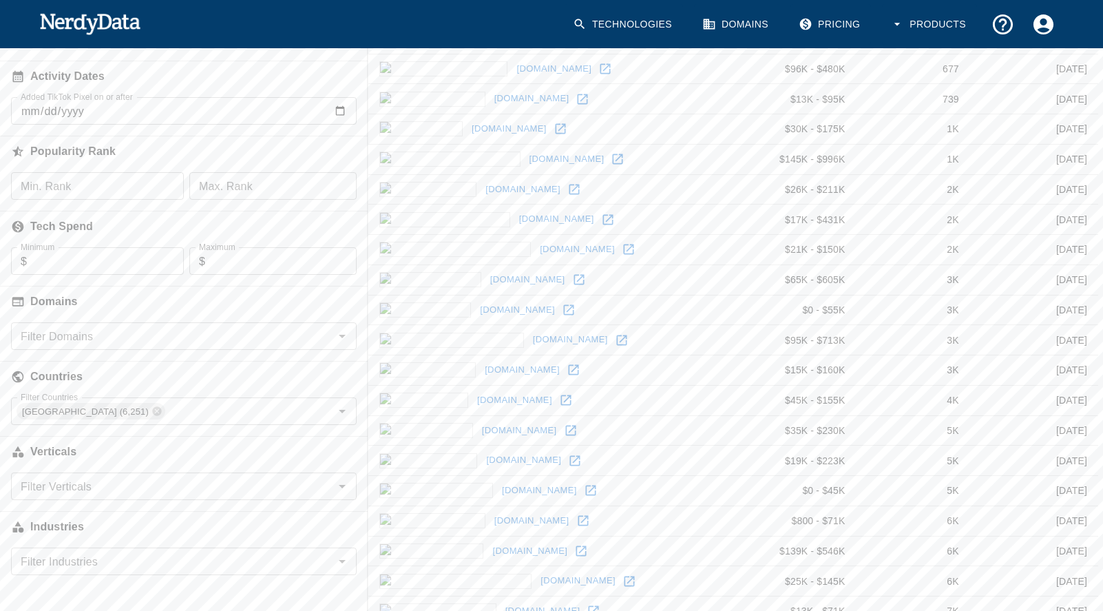
click at [173, 493] on input "Filter Verticals" at bounding box center [172, 486] width 315 height 19
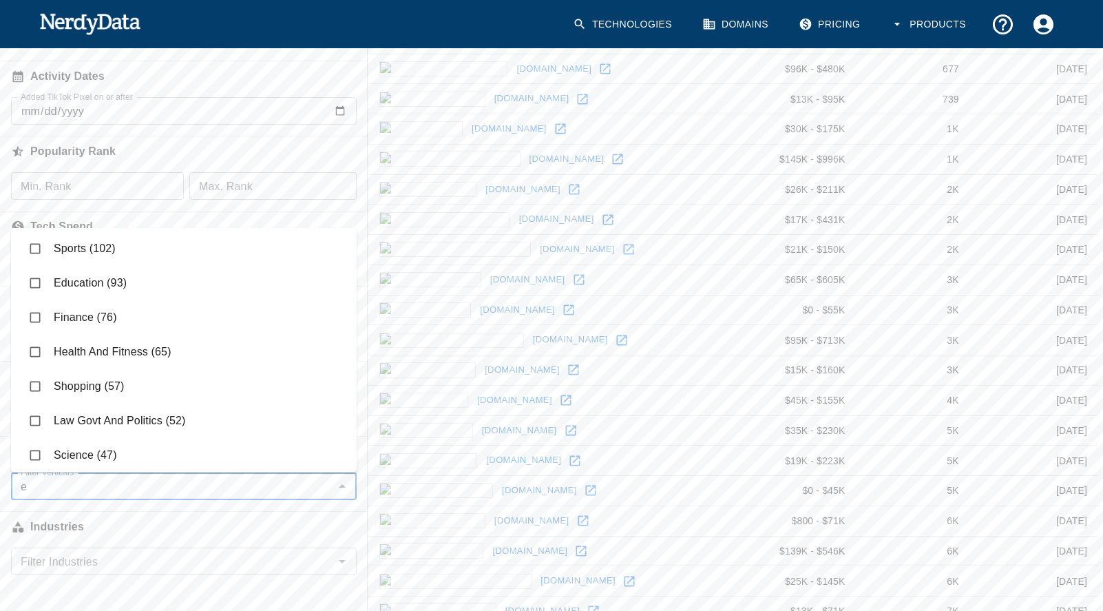
scroll to position [0, 0]
type input "ed"
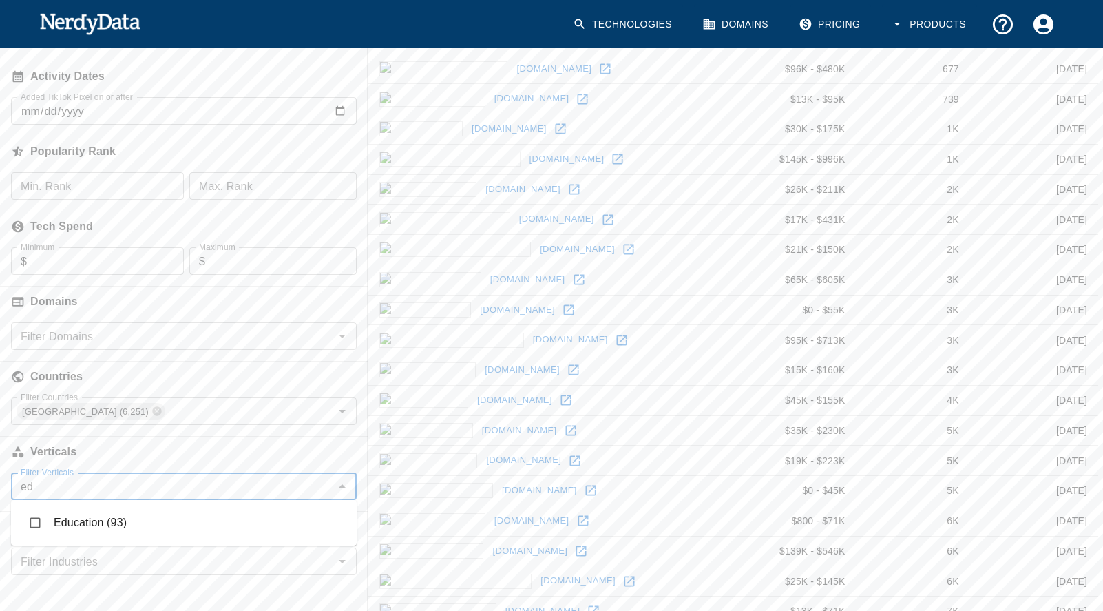
click at [83, 530] on li "Education (93)" at bounding box center [184, 523] width 346 height 34
checkbox input "true"
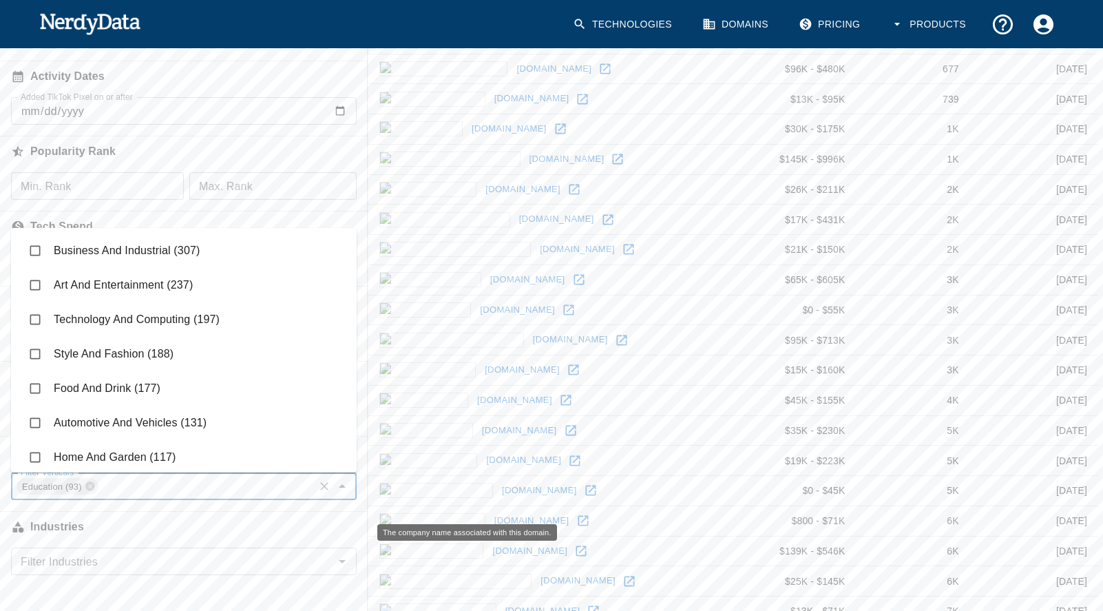
click at [262, 536] on h6 "Industries" at bounding box center [184, 527] width 368 height 30
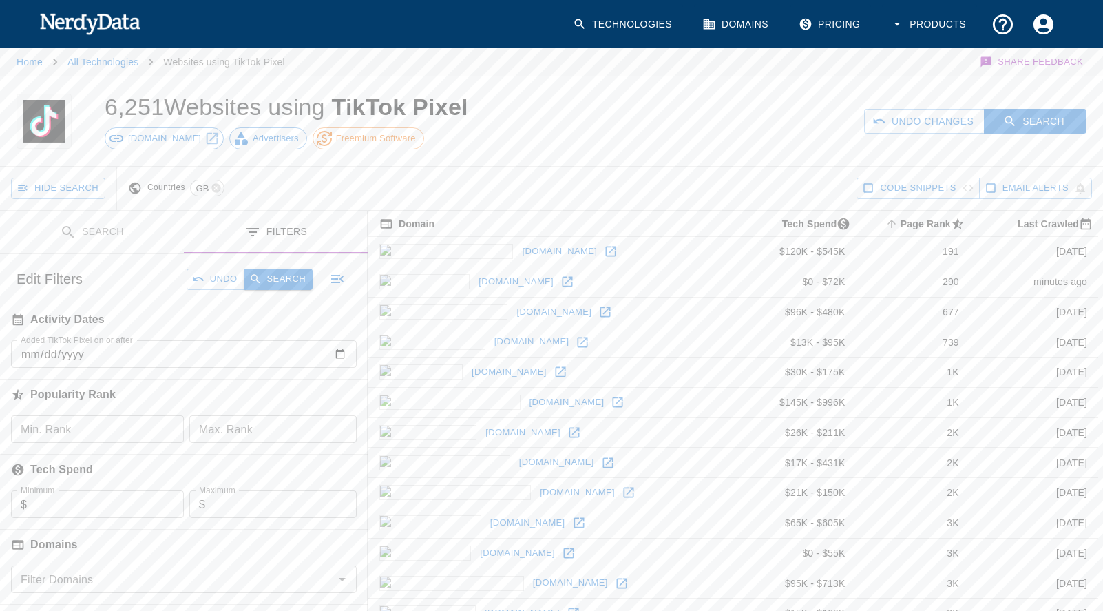
click at [289, 286] on button "Search" at bounding box center [278, 279] width 69 height 21
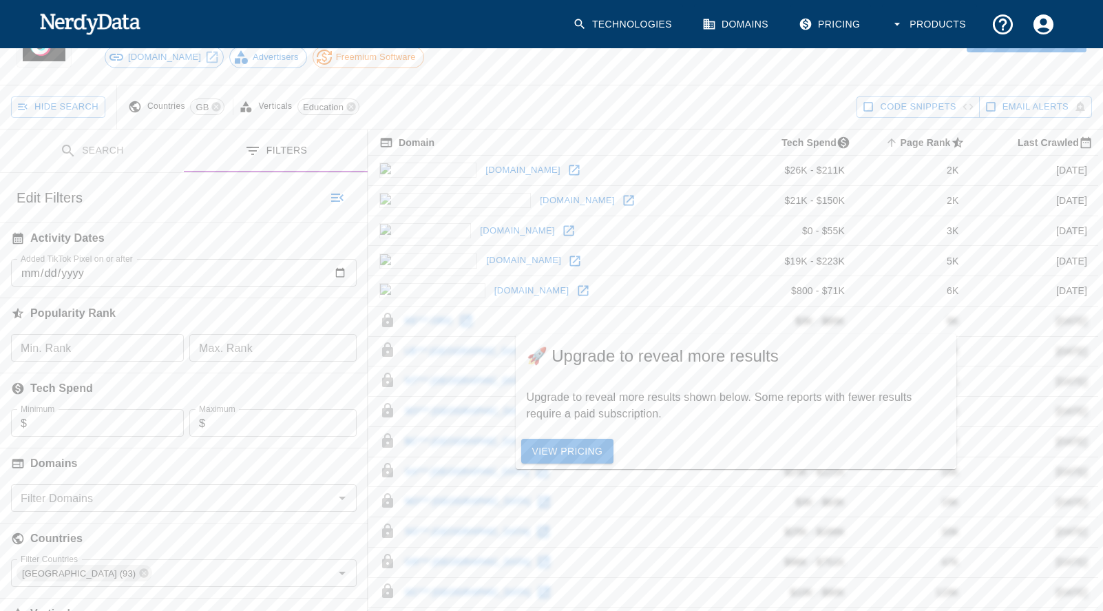
scroll to position [88, 0]
